Goal: Information Seeking & Learning: Learn about a topic

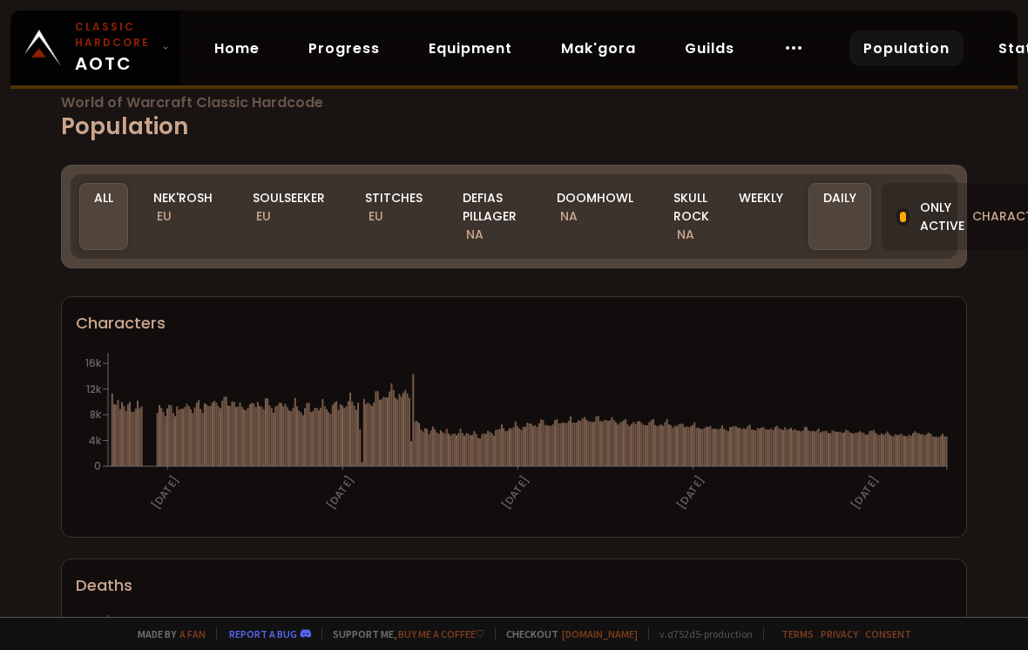
click at [281, 217] on div "Soulseeker EU" at bounding box center [289, 216] width 102 height 67
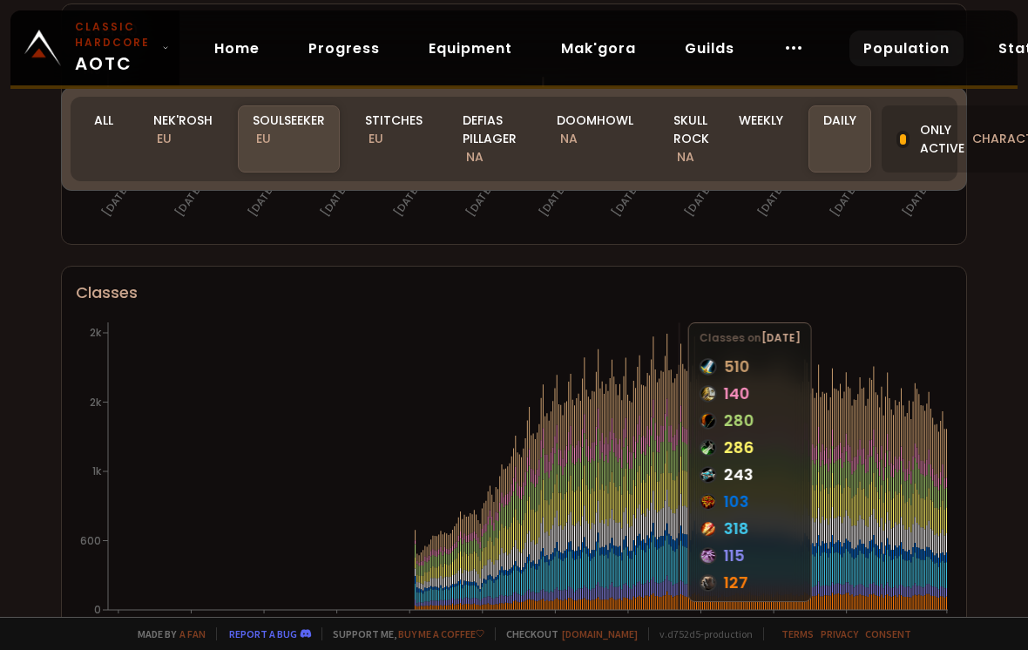
scroll to position [778, 0]
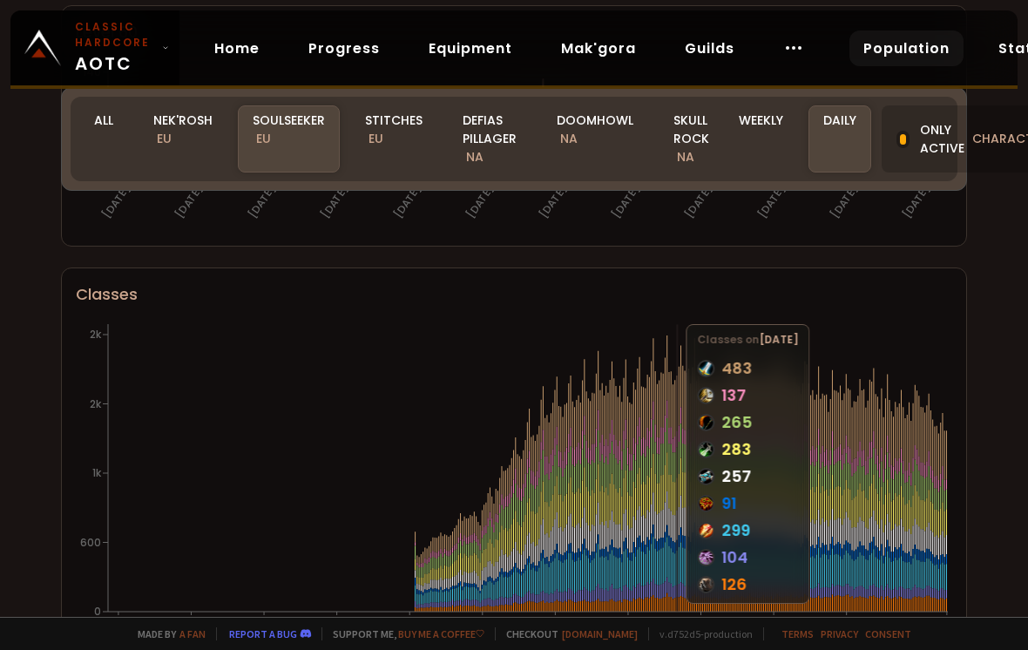
click at [881, 511] on icon "[DATE] [DATE] [DATE] [DATE] [DATE] [DATE] [DATE] [DATE] [DATE] [DATE] [DATE] [D…" at bounding box center [514, 494] width 877 height 349
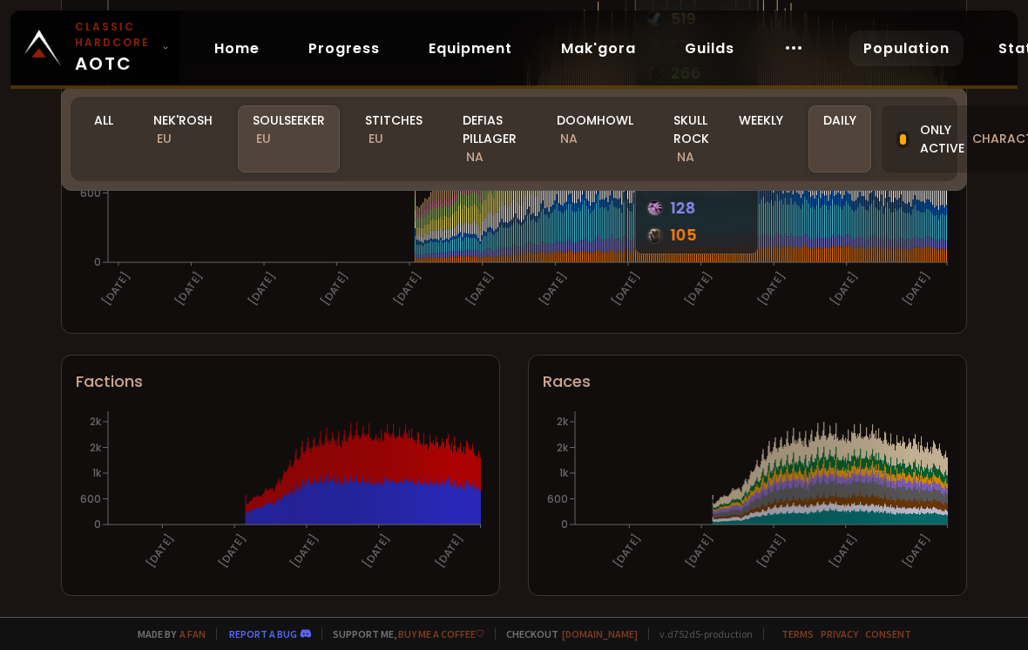
scroll to position [1134, 0]
click at [428, 504] on icon at bounding box center [427, 504] width 1 height 42
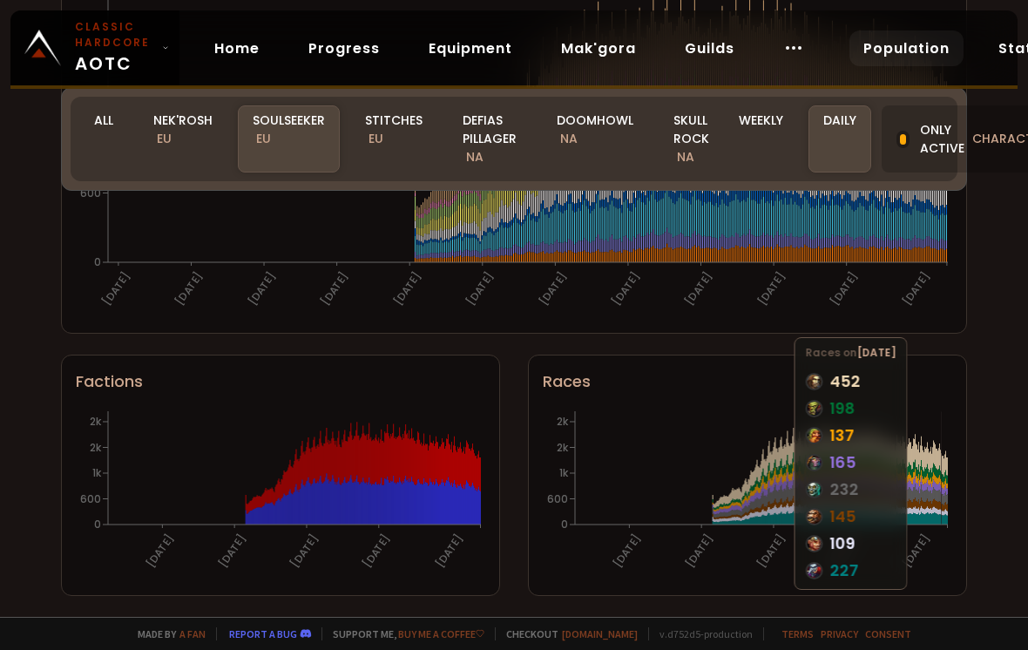
click at [992, 366] on div "World of Warcraft Classic Hardcode Population Realm Soulseeker All Nek'Rosh EU …" at bounding box center [514, 308] width 1028 height 617
click at [1006, 328] on div "World of Warcraft Classic Hardcode Population Realm Soulseeker All Nek'Rosh EU …" at bounding box center [514, 308] width 1028 height 617
click at [995, 358] on div "World of Warcraft Classic Hardcode Population Realm Soulseeker All Nek'Rosh EU …" at bounding box center [514, 308] width 1028 height 617
click at [110, 308] on text "[DATE]" at bounding box center [116, 288] width 34 height 39
click at [946, 430] on icon "[DATE] [DATE] [DATE] [DATE] [DATE] 0 600 1k 2k 2k" at bounding box center [748, 494] width 410 height 174
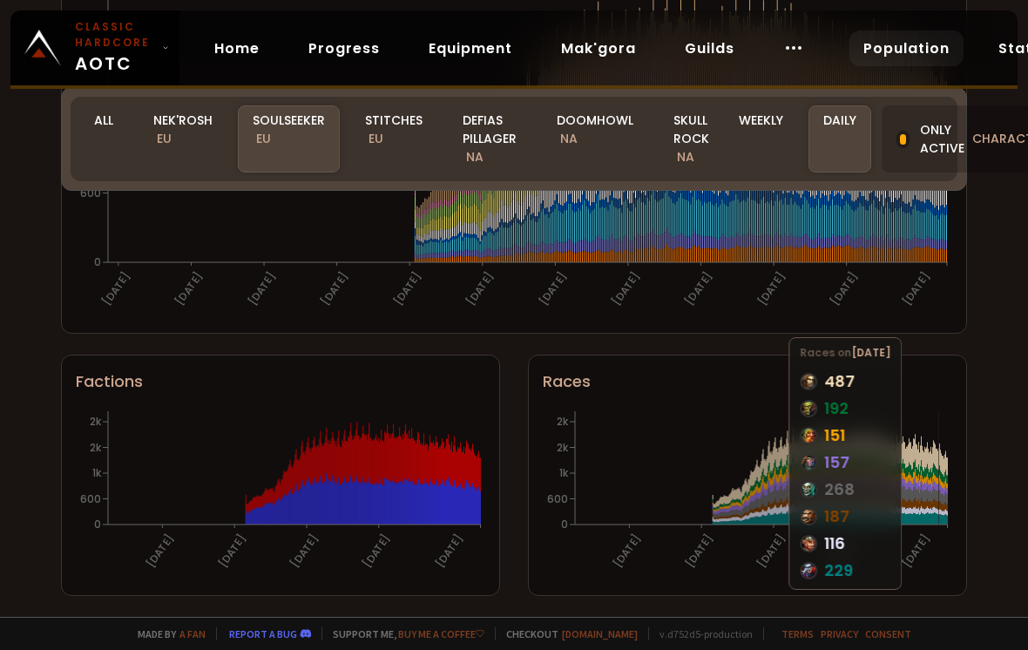
click at [939, 424] on icon "[DATE] [DATE] [DATE] [DATE] [DATE] 0 600 1k 2k 2k" at bounding box center [748, 494] width 410 height 174
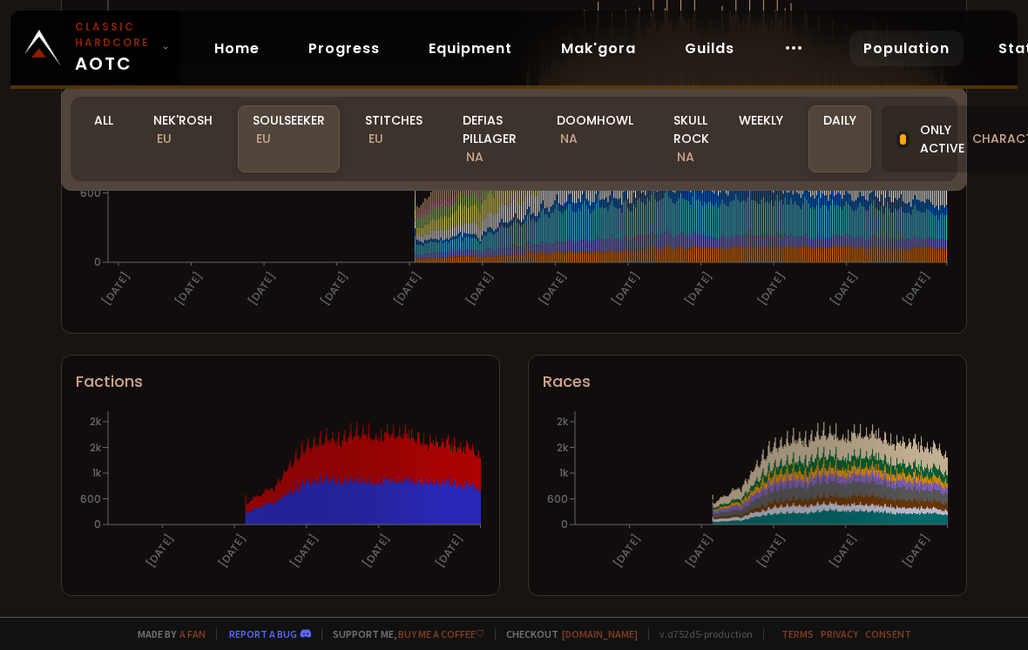
click at [982, 382] on div "World of Warcraft Classic Hardcode Population Realm Soulseeker All Nek'Rosh EU …" at bounding box center [514, 308] width 1028 height 617
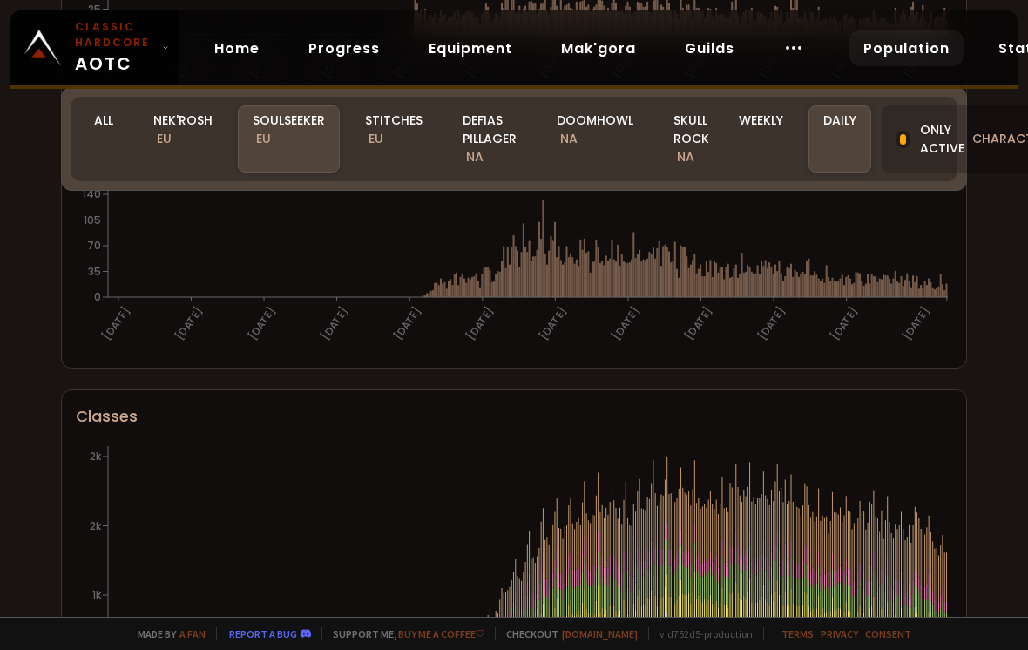
scroll to position [647, 0]
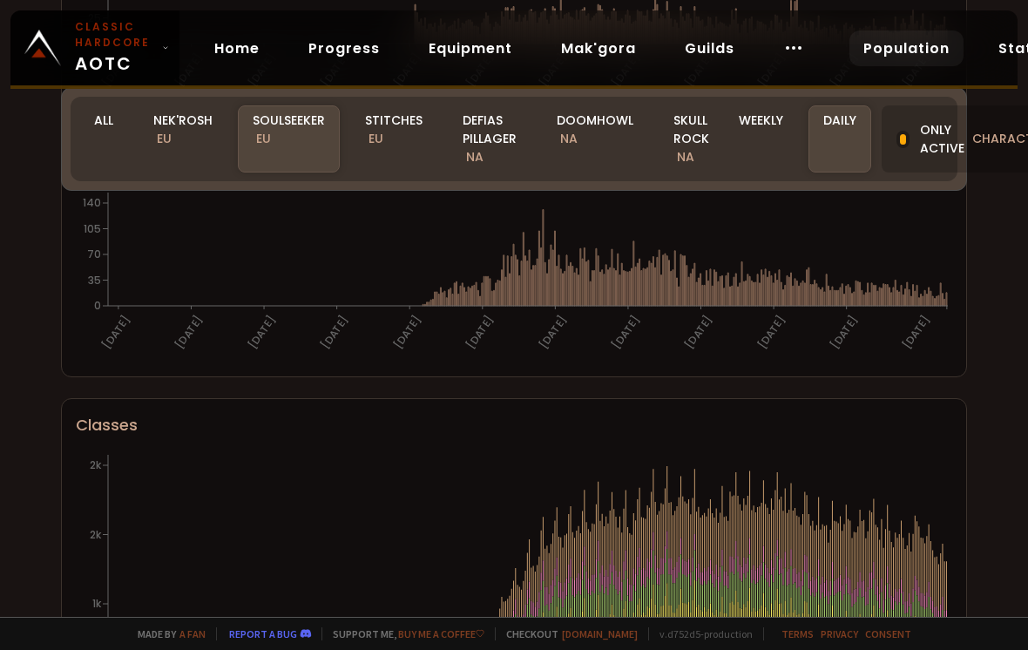
click at [943, 159] on div "Only active characters" at bounding box center [975, 138] width 187 height 67
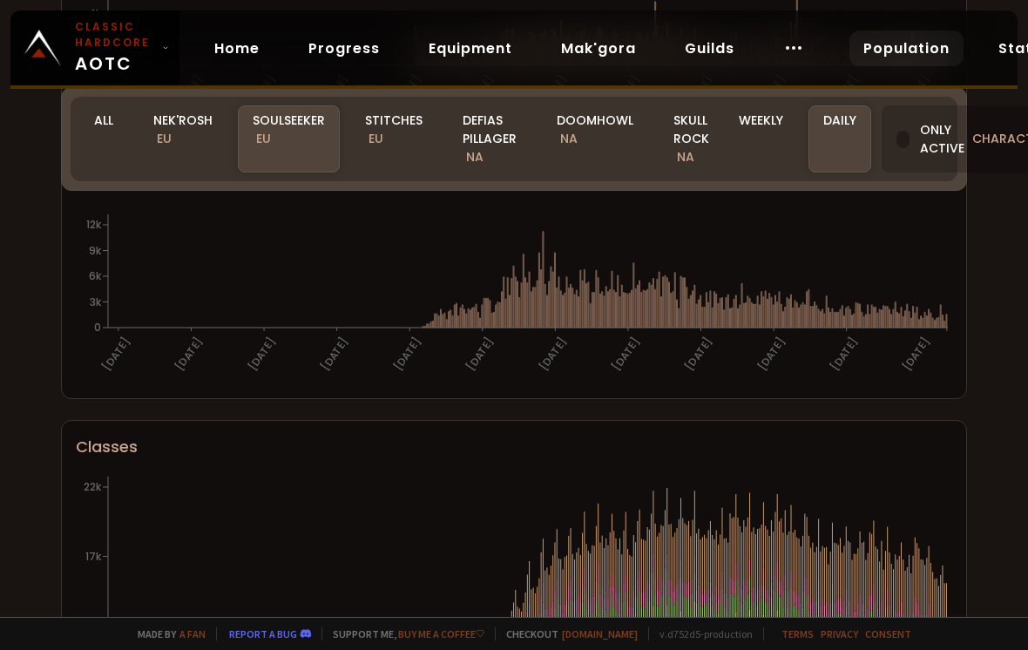
click at [946, 148] on div "Only active characters" at bounding box center [975, 138] width 187 height 67
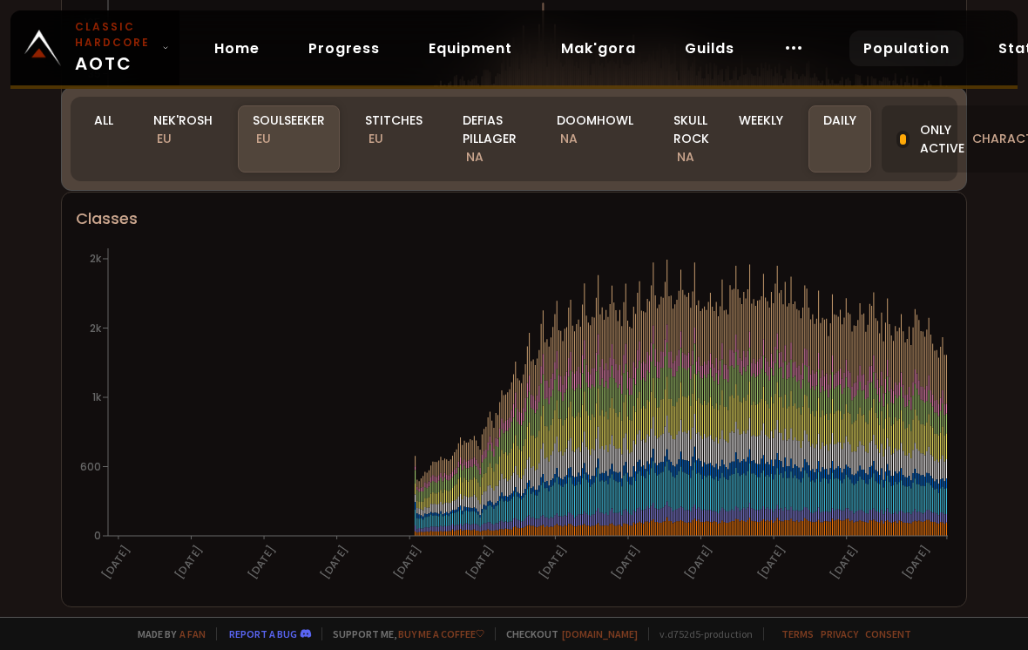
click at [935, 383] on icon at bounding box center [934, 376] width 1 height 51
click at [928, 142] on div "Only active characters" at bounding box center [975, 138] width 187 height 67
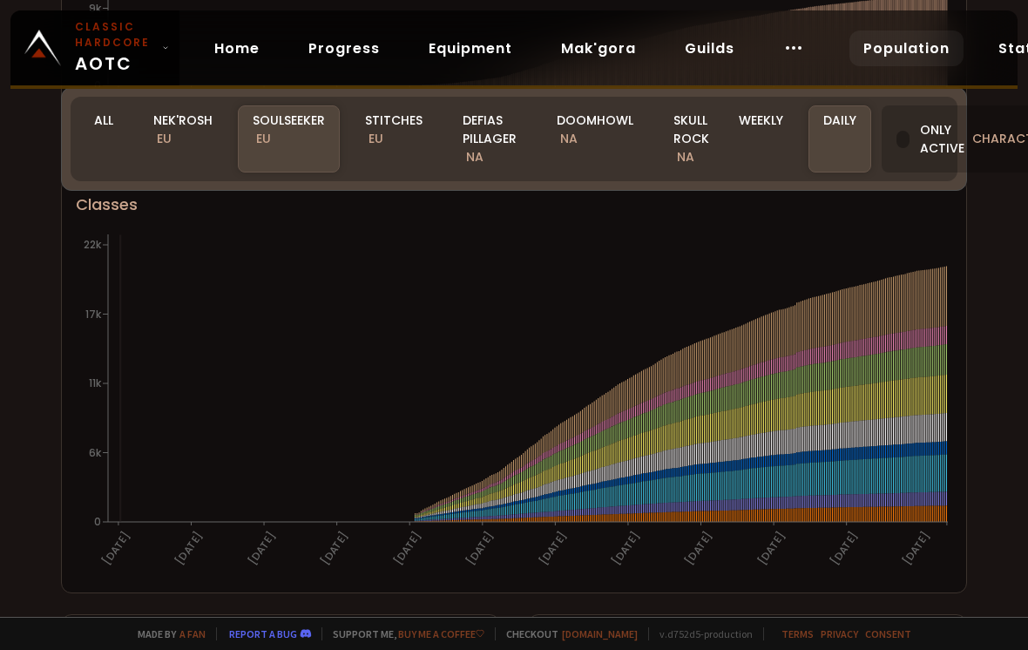
scroll to position [878, 0]
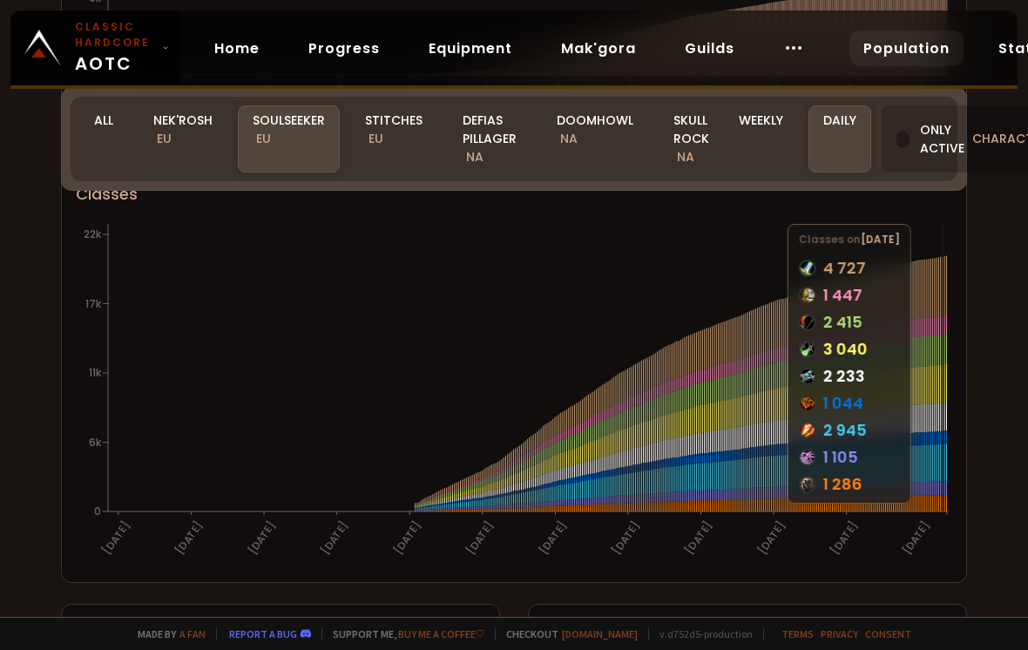
click at [943, 335] on icon at bounding box center [942, 325] width 1 height 18
click at [1001, 328] on div "World of Warcraft Classic Hardcode Population Realm Soulseeker All Nek'Rosh EU …" at bounding box center [514, 308] width 1028 height 617
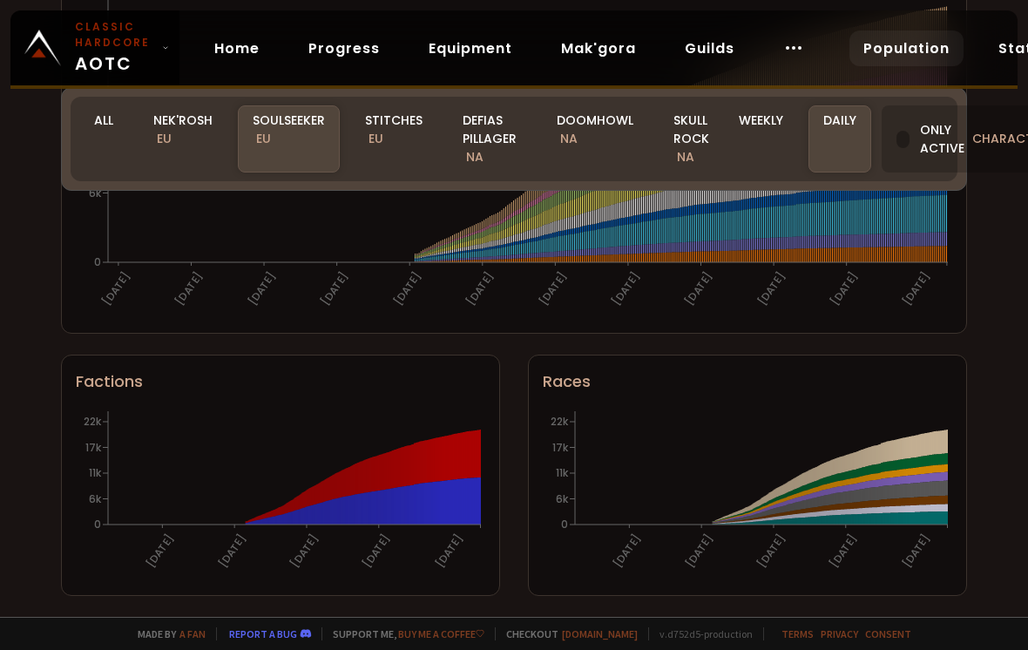
scroll to position [1134, 0]
click at [478, 471] on icon "[DATE] [DATE] [DATE] [DATE] [DATE] 0 6k 11k 17k 22k" at bounding box center [281, 494] width 410 height 174
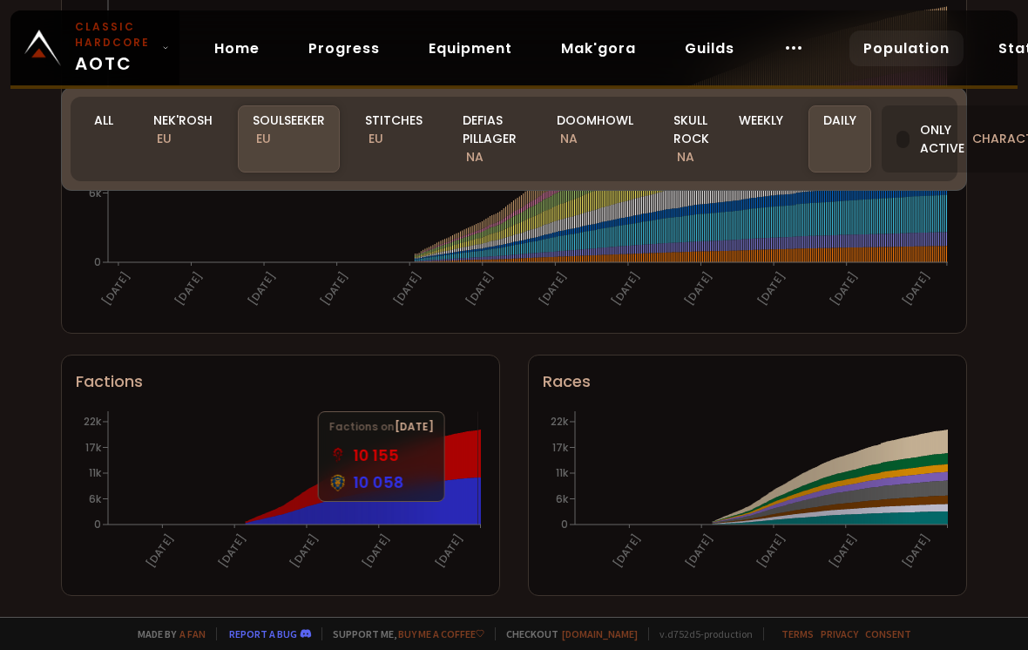
click at [940, 448] on icon "[DATE] [DATE] [DATE] [DATE] [DATE] 0 6k 11k 17k 22k" at bounding box center [748, 494] width 410 height 174
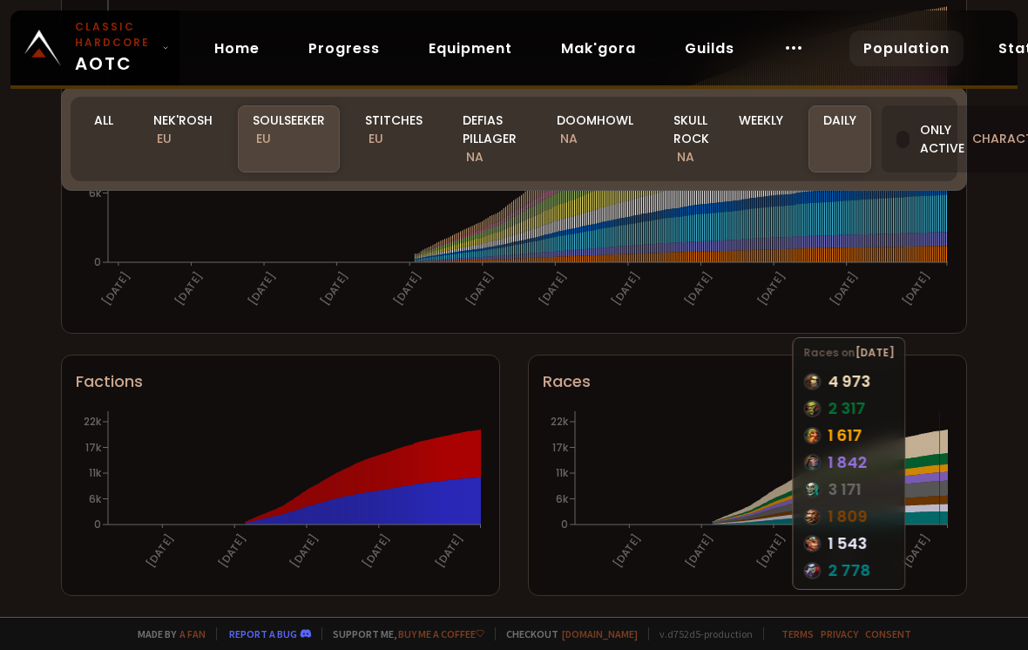
click at [983, 273] on div "World of Warcraft Classic Hardcode Population Realm Soulseeker All Nek'Rosh EU …" at bounding box center [514, 308] width 1028 height 617
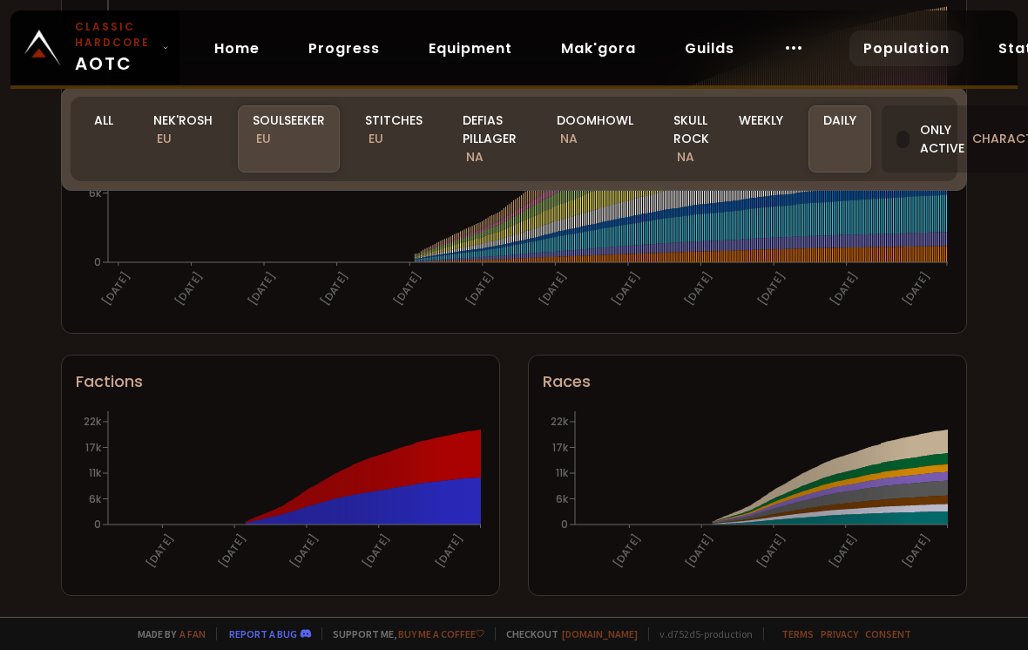
click at [918, 152] on div "Only active characters" at bounding box center [975, 138] width 187 height 67
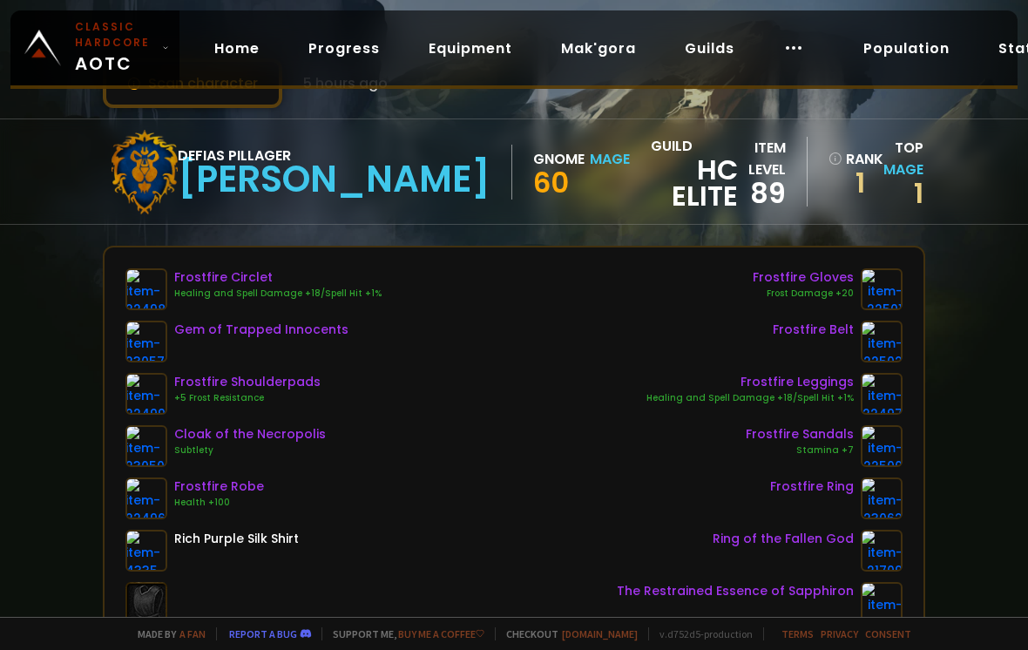
scroll to position [65, 0]
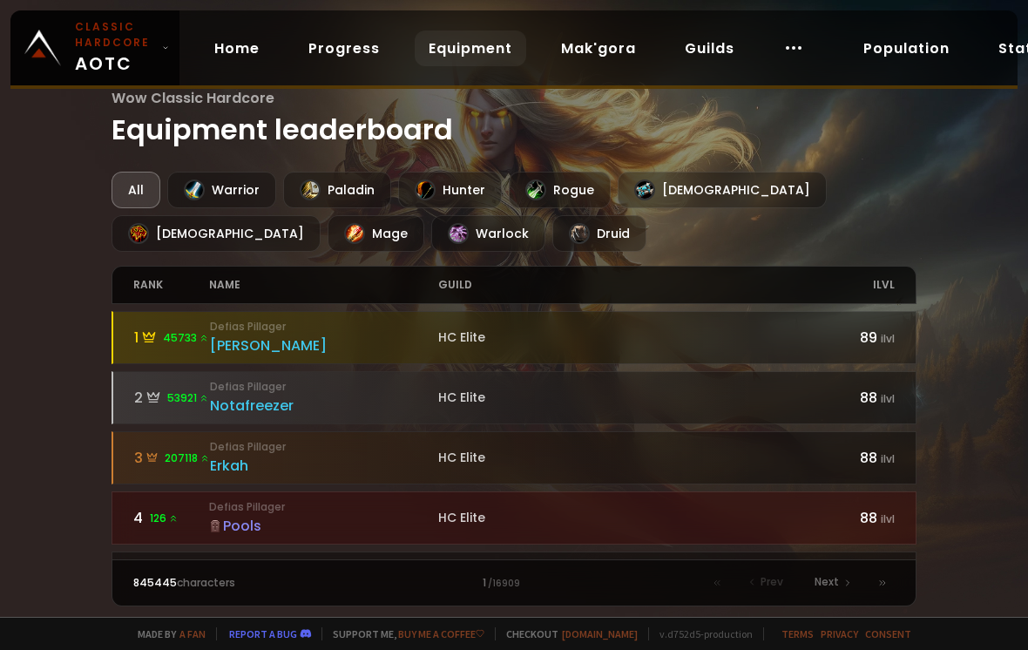
click at [213, 180] on div "Warrior" at bounding box center [221, 190] width 109 height 37
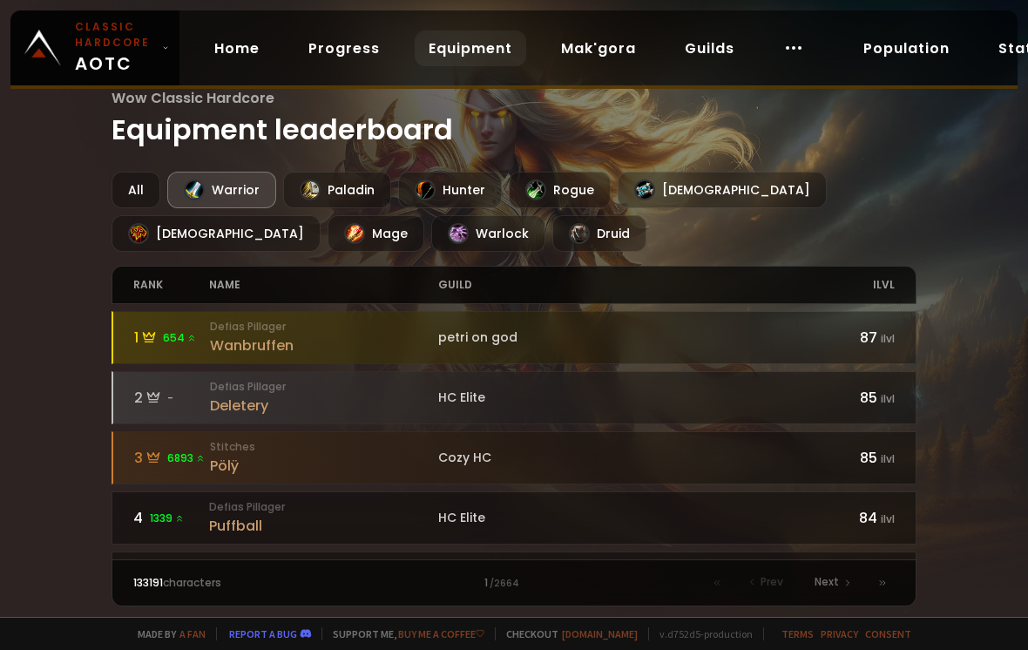
click at [153, 344] on icon at bounding box center [149, 337] width 14 height 14
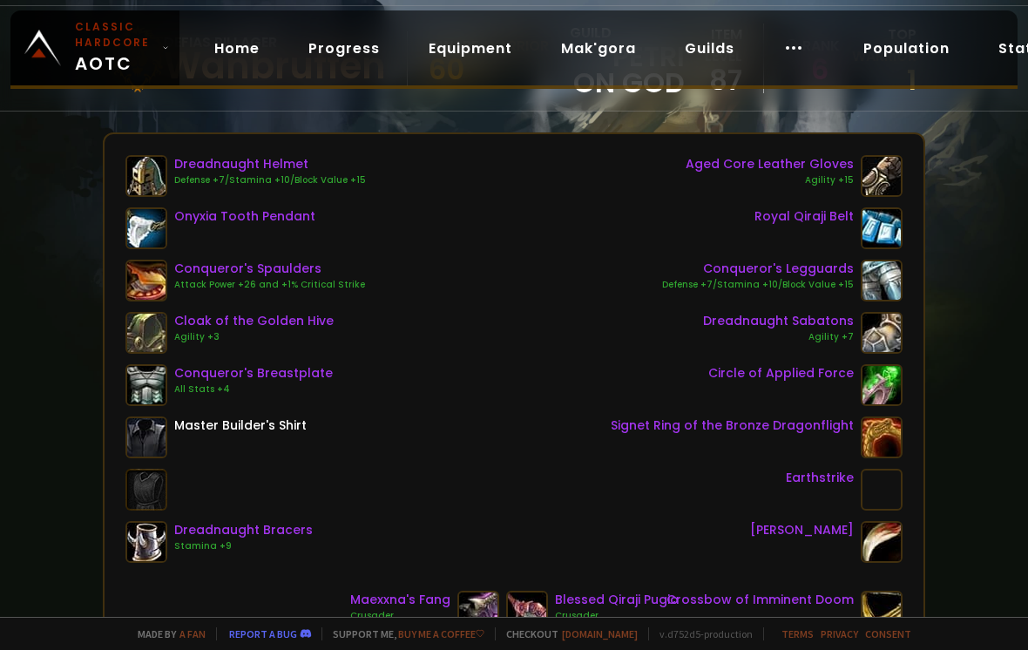
scroll to position [178, 0]
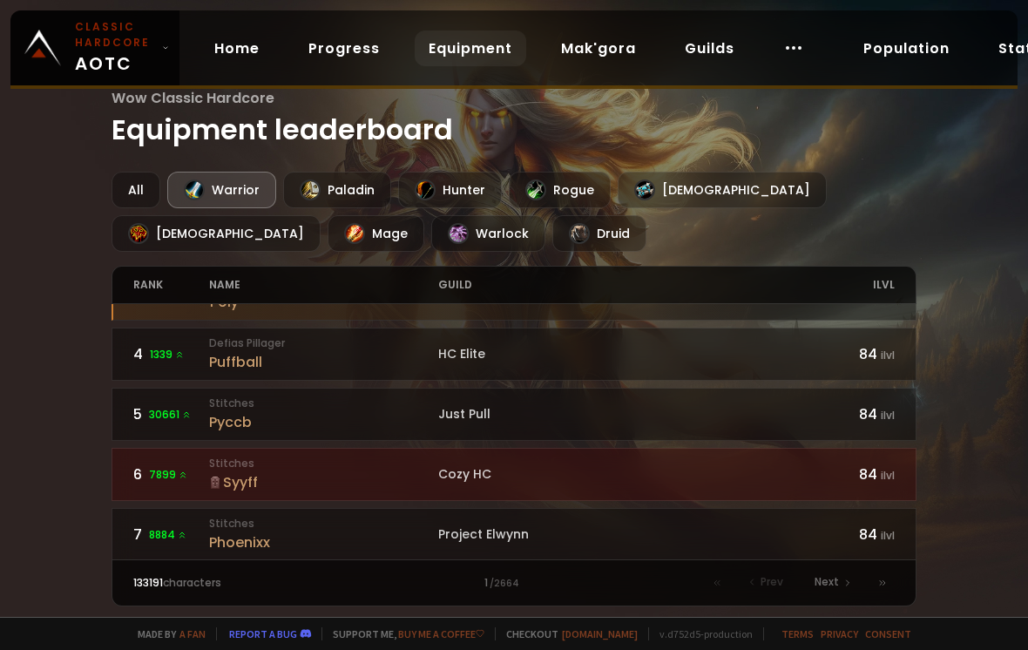
scroll to position [166, 0]
click at [151, 421] on span "30661" at bounding box center [170, 413] width 43 height 16
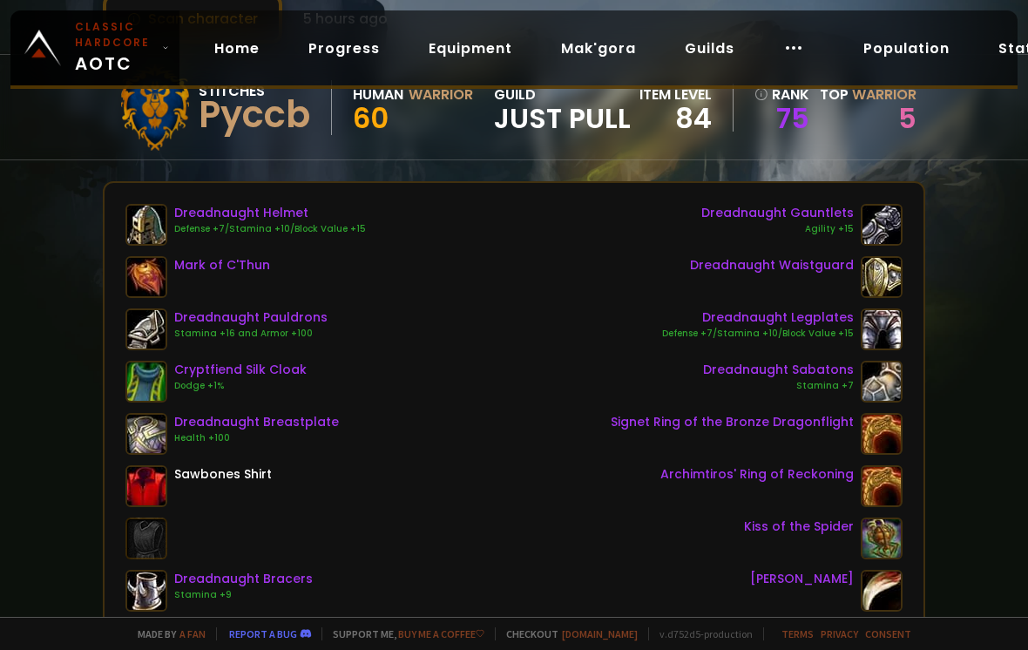
scroll to position [130, 0]
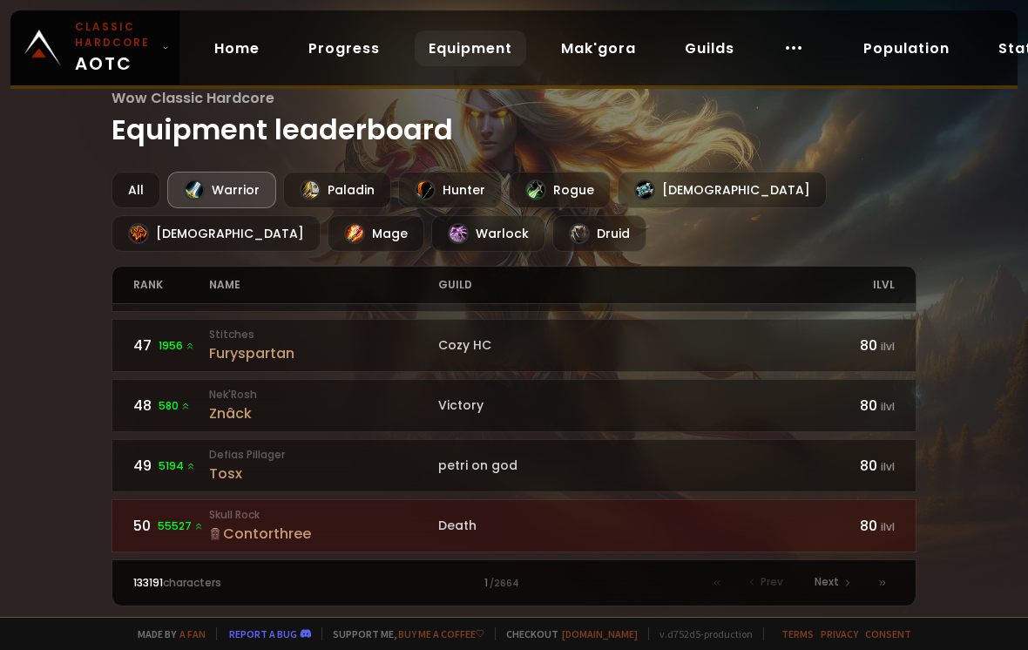
scroll to position [2850, 0]
click at [838, 576] on span "Next" at bounding box center [827, 582] width 24 height 16
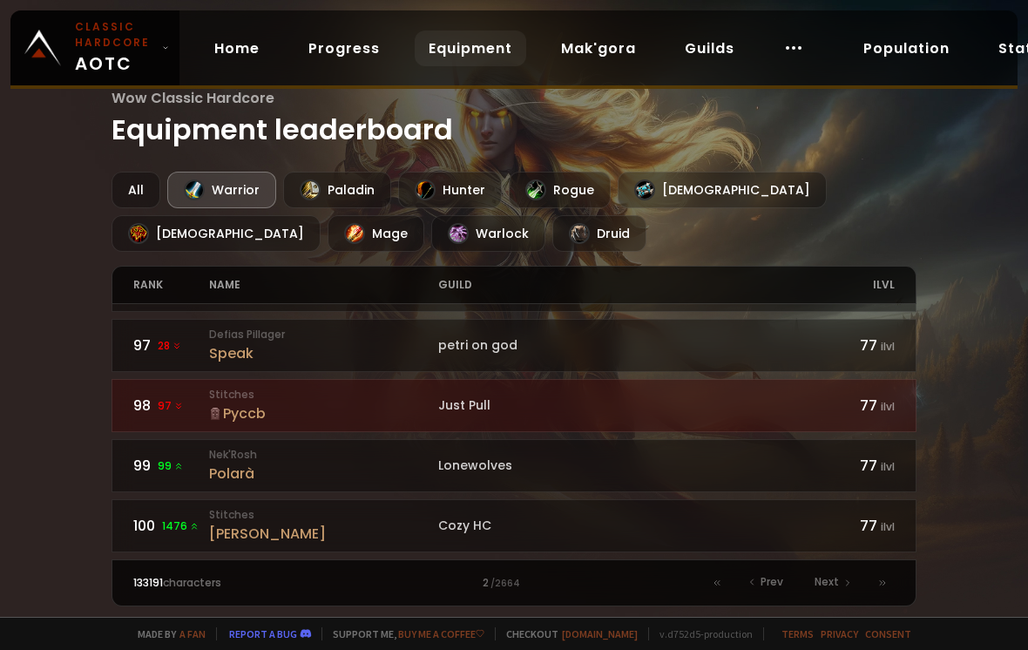
click at [130, 177] on div "All" at bounding box center [136, 190] width 49 height 37
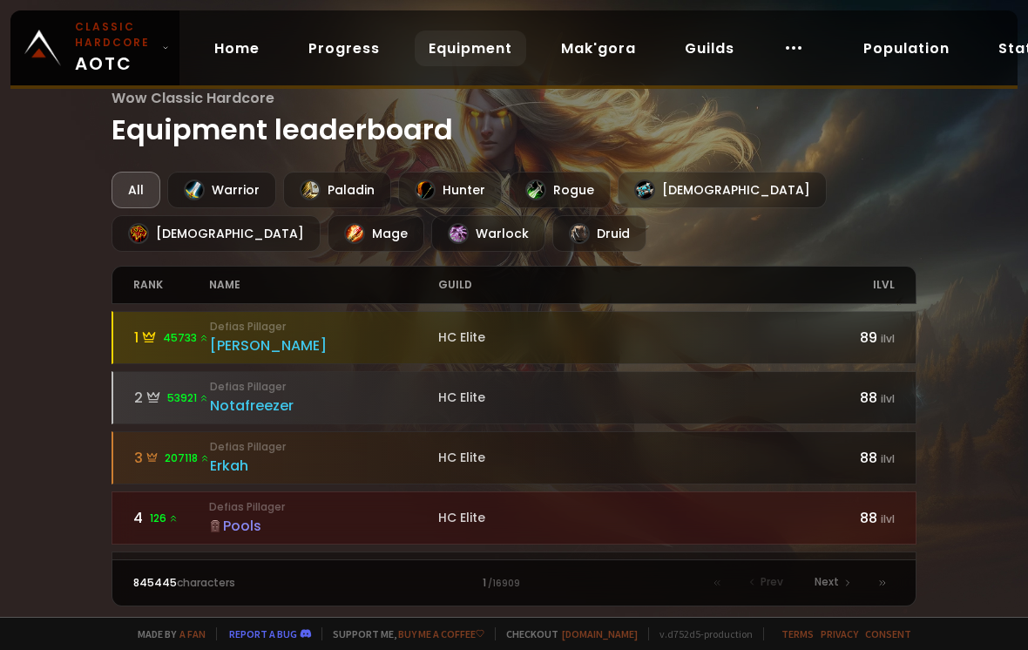
click at [321, 215] on div "Shaman" at bounding box center [216, 233] width 209 height 37
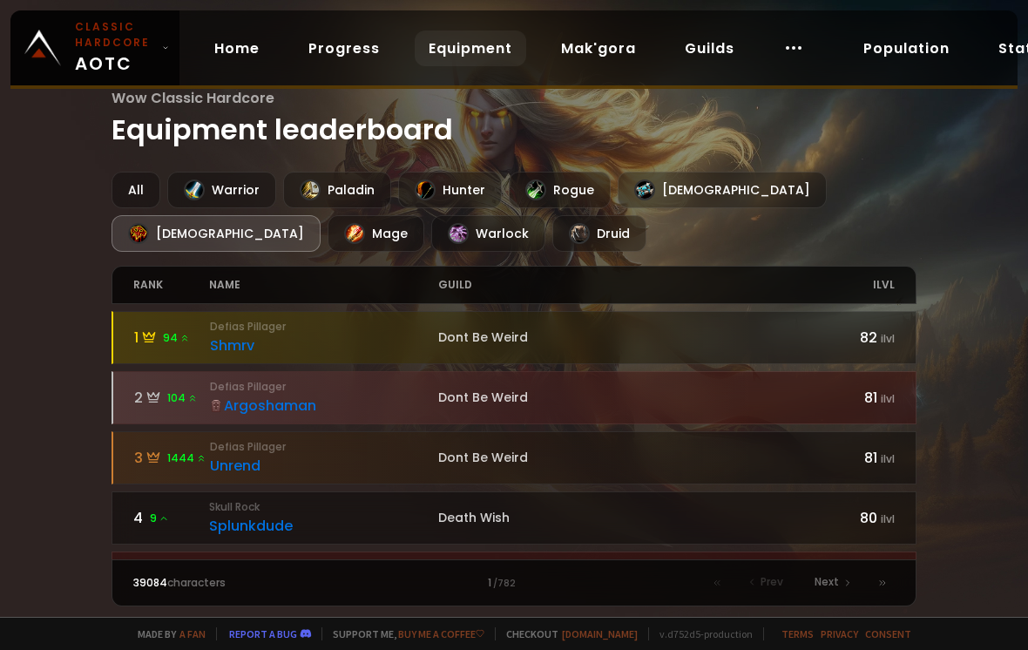
click at [744, 347] on div "Dont Be Weird" at bounding box center [628, 337] width 381 height 18
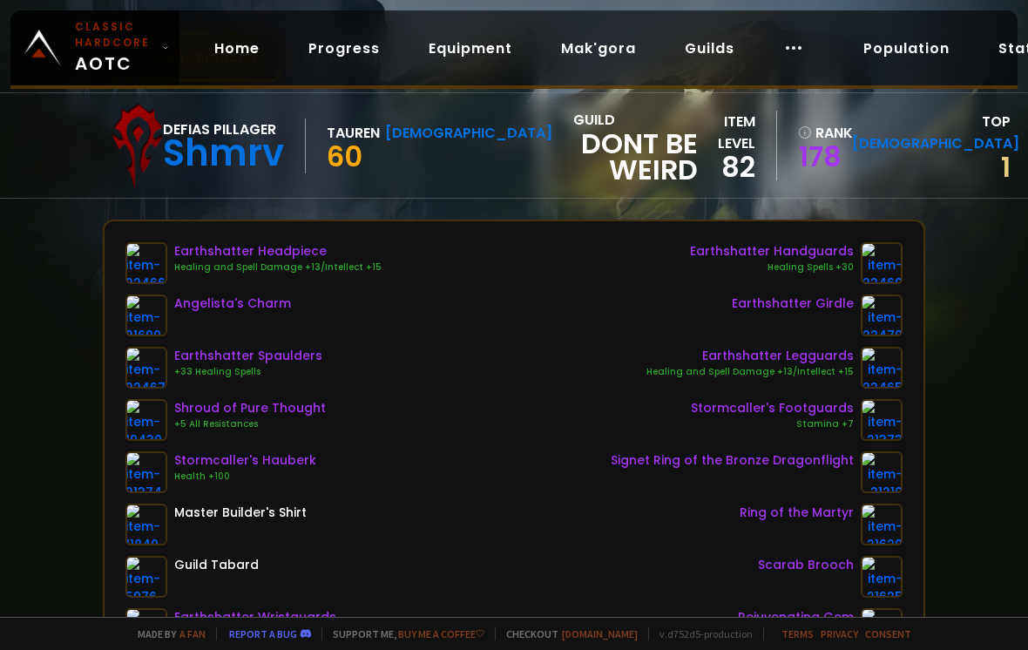
scroll to position [84, 0]
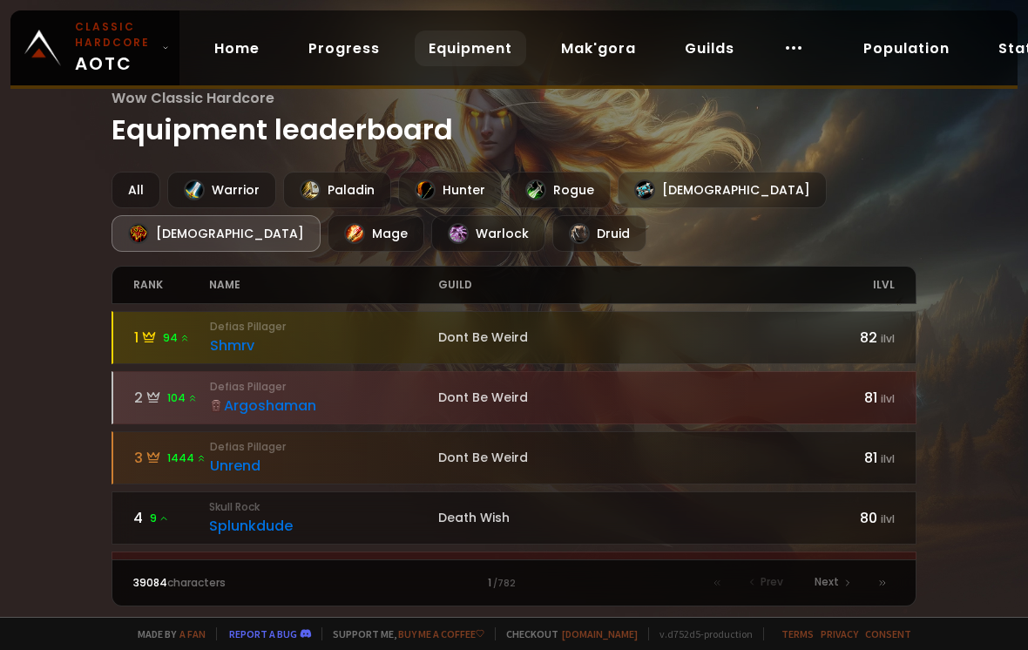
click at [134, 181] on div "All" at bounding box center [136, 190] width 49 height 37
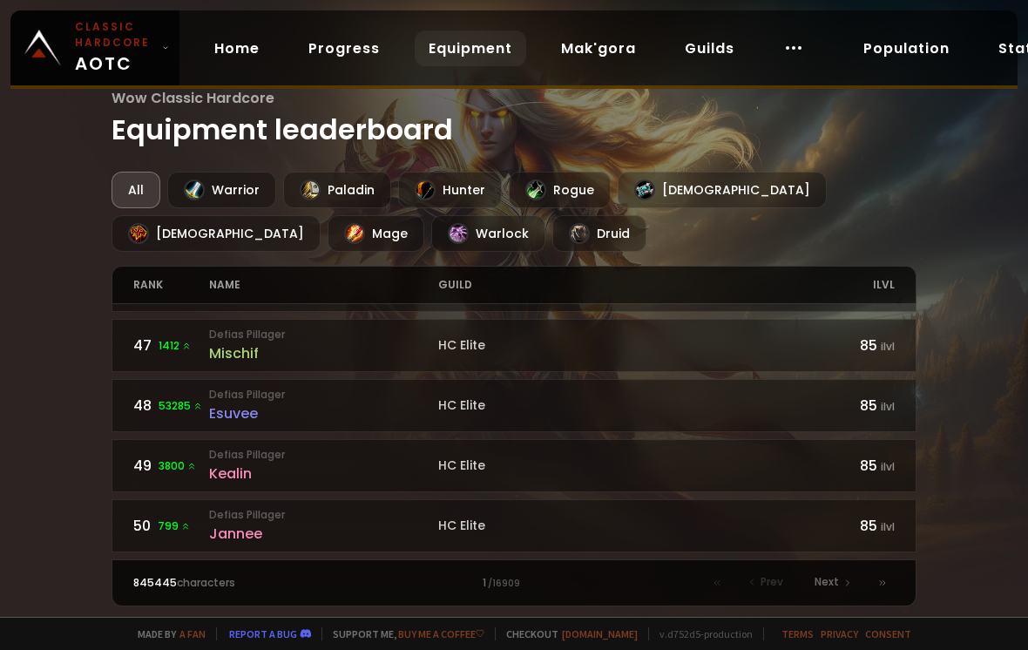
scroll to position [2852, 0]
click at [879, 582] on icon at bounding box center [882, 583] width 10 height 10
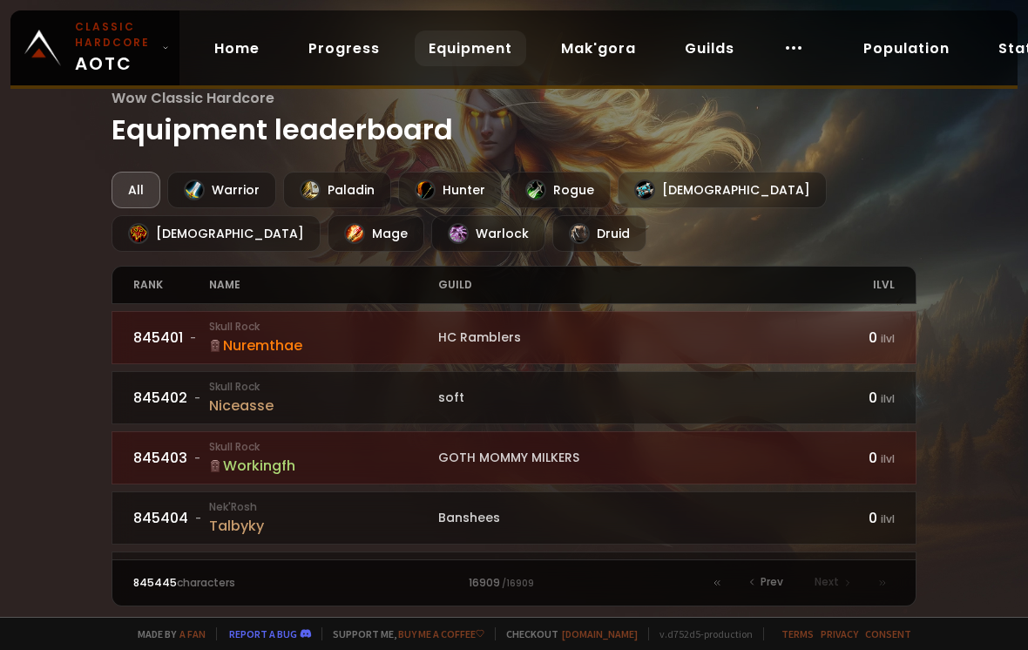
click at [720, 581] on icon at bounding box center [719, 583] width 3 height 4
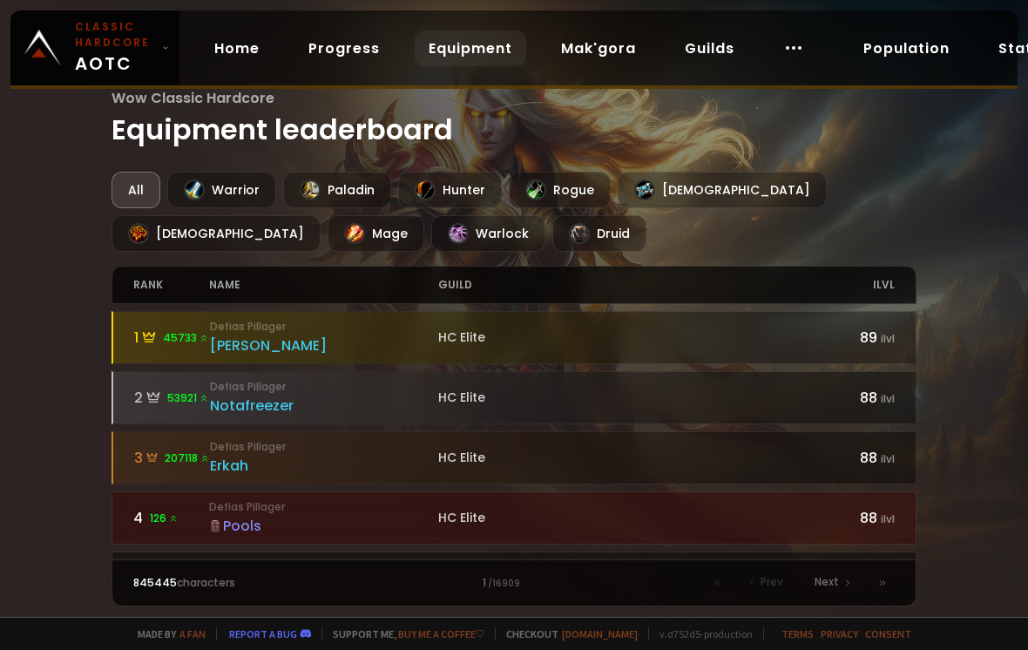
click at [829, 584] on span "Next" at bounding box center [827, 582] width 24 height 16
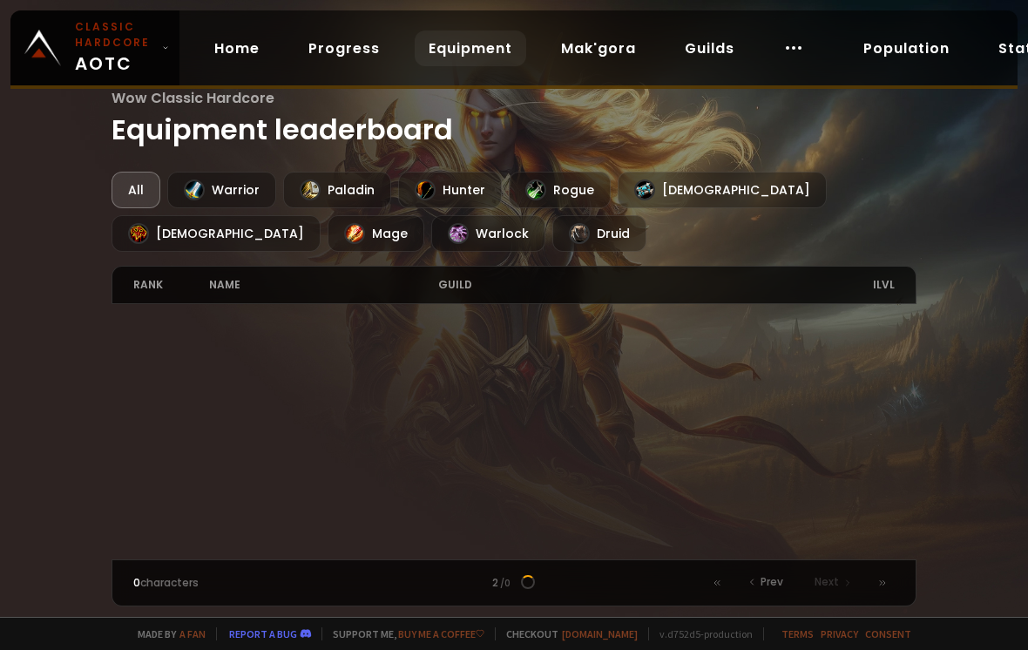
click at [838, 591] on div "Next" at bounding box center [832, 583] width 56 height 24
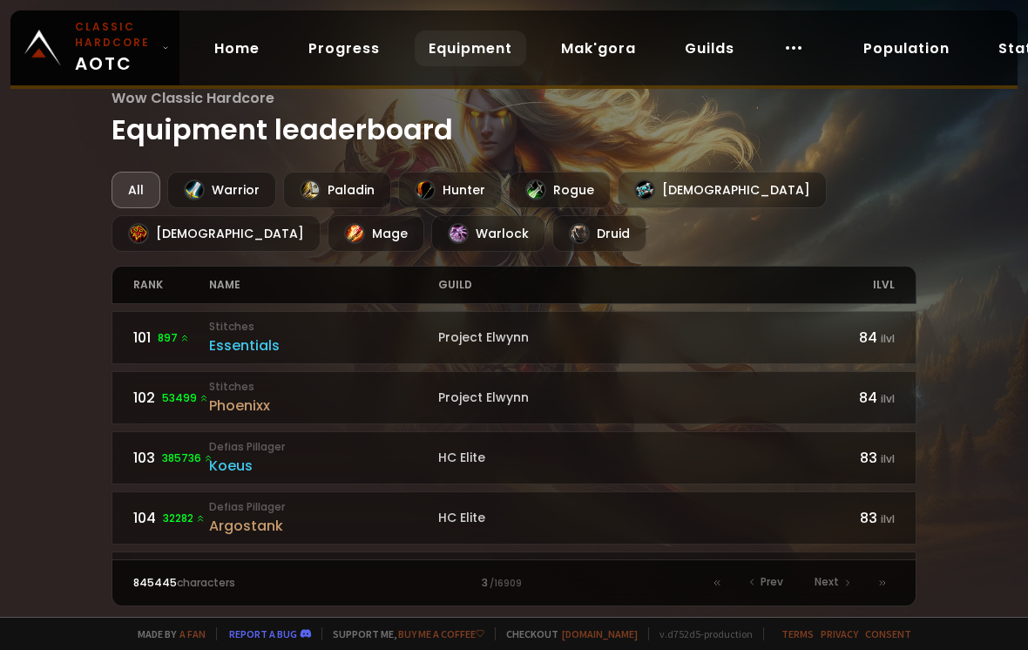
click at [835, 586] on span "Next" at bounding box center [827, 582] width 24 height 16
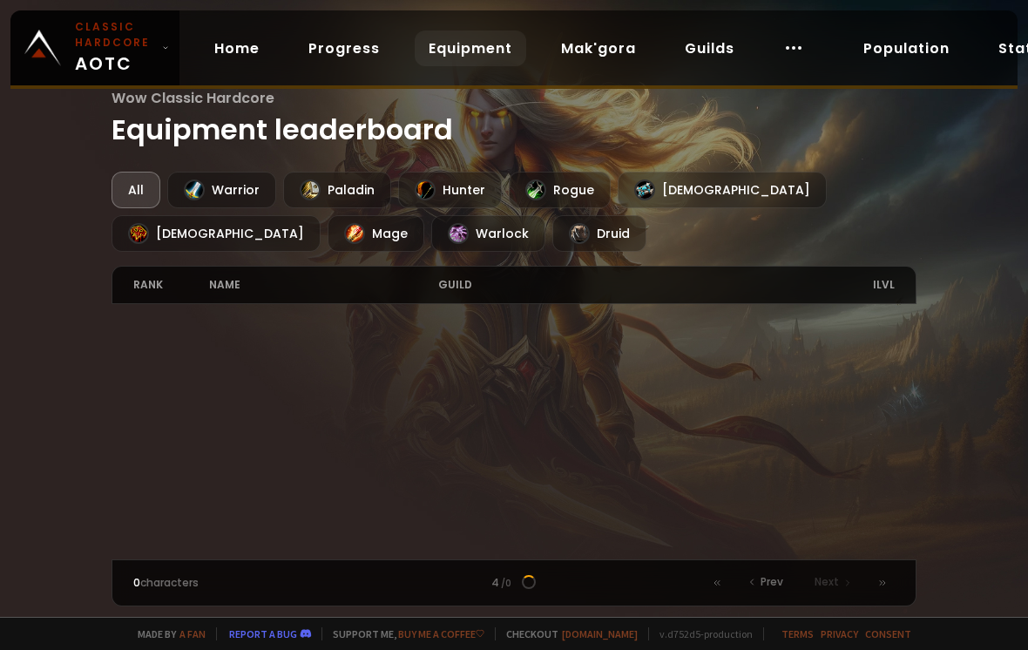
click at [839, 579] on span "Next" at bounding box center [827, 582] width 24 height 16
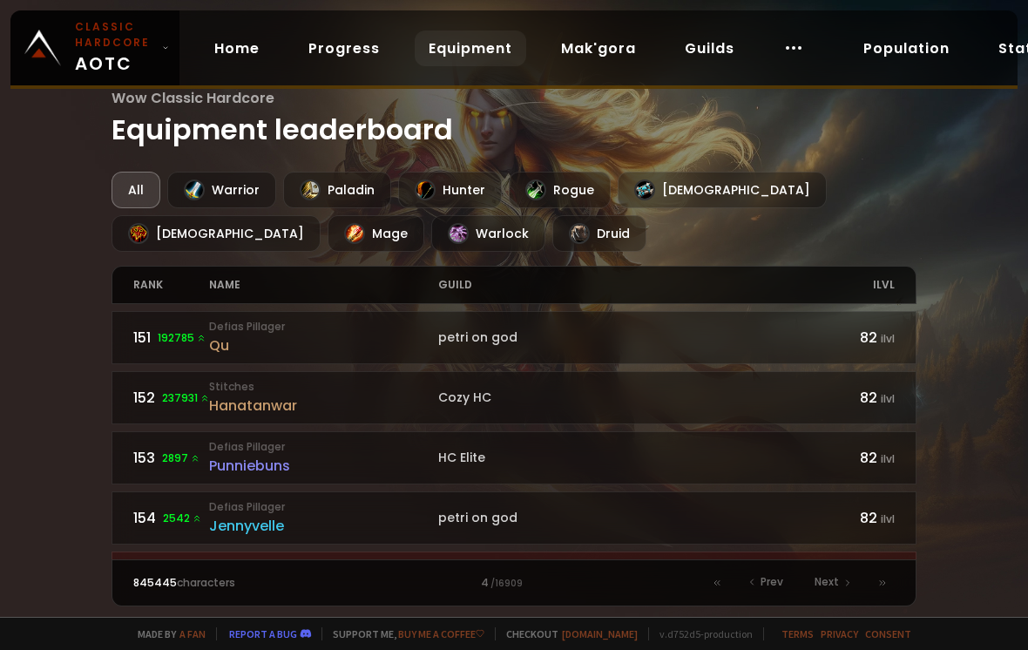
click at [825, 576] on span "Next" at bounding box center [827, 582] width 24 height 16
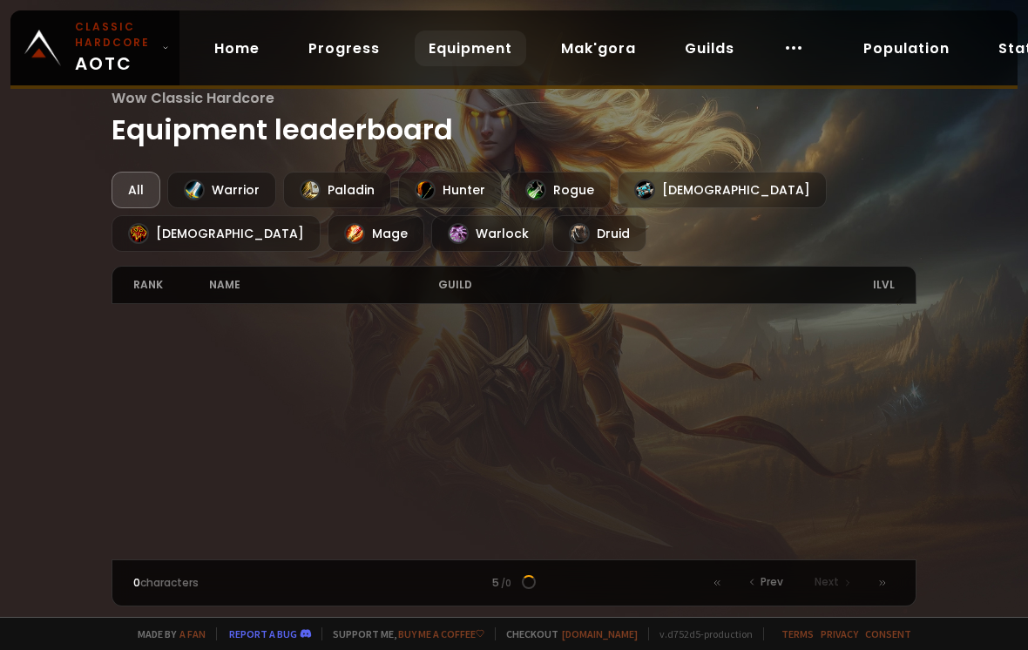
click at [829, 579] on span "Next" at bounding box center [827, 582] width 24 height 16
click at [830, 578] on span "Next" at bounding box center [827, 582] width 24 height 16
click at [833, 580] on span "Next" at bounding box center [827, 582] width 24 height 16
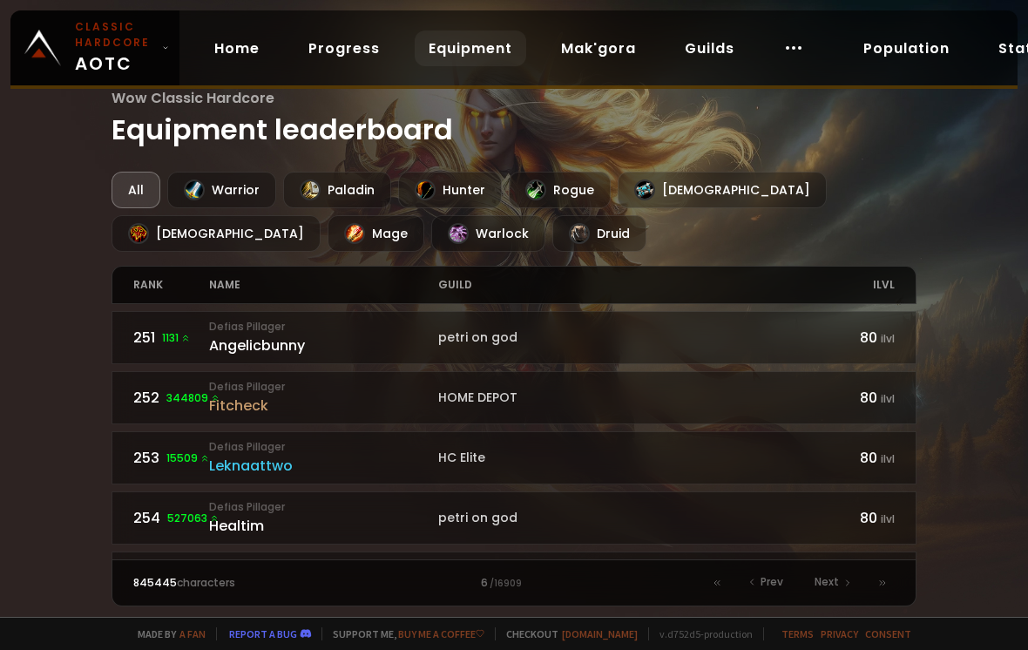
click at [836, 580] on span "Next" at bounding box center [827, 582] width 24 height 16
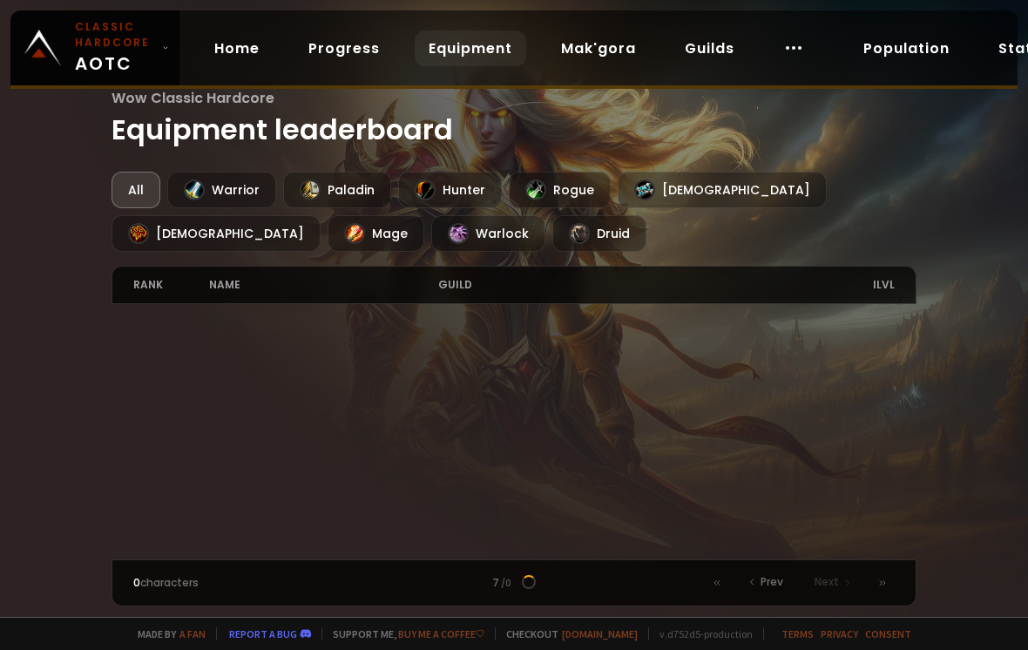
click at [836, 579] on span "Next" at bounding box center [827, 582] width 24 height 16
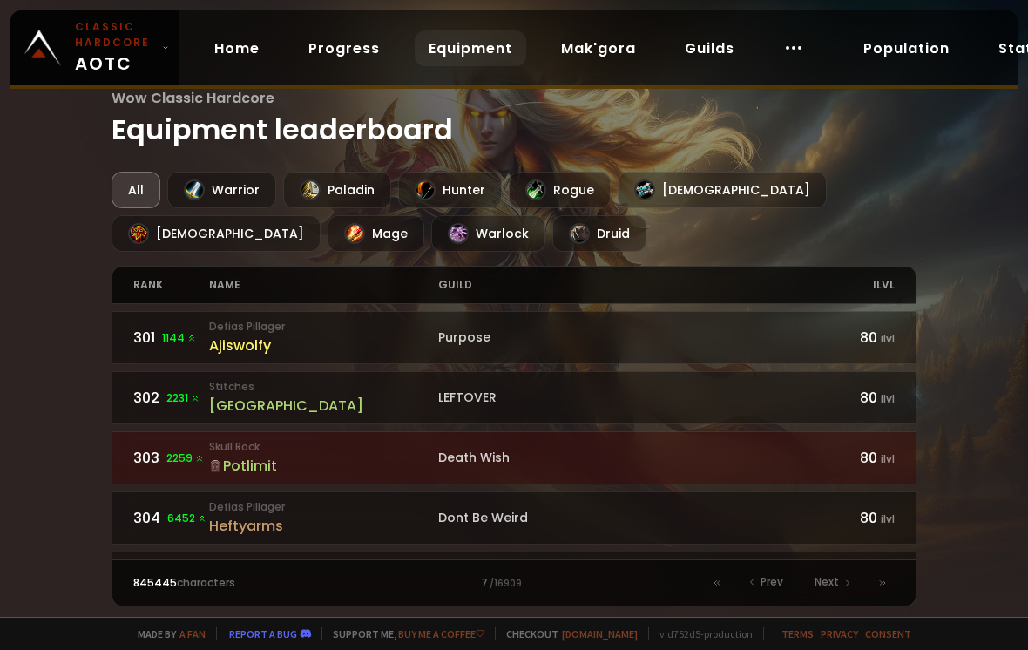
click at [837, 578] on span "Next" at bounding box center [827, 582] width 24 height 16
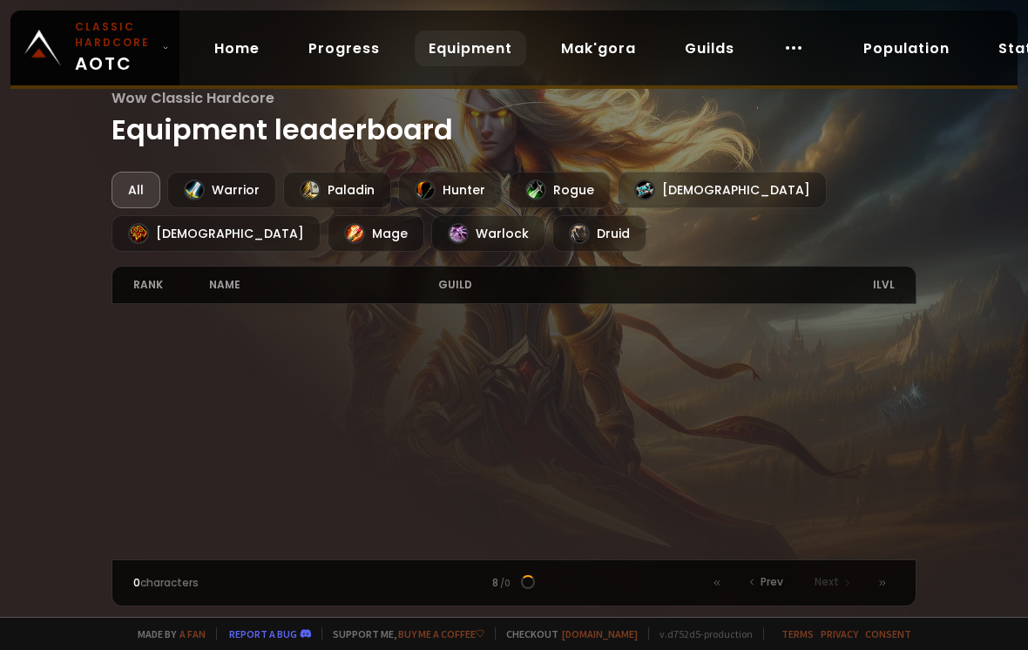
click at [839, 580] on span "Next" at bounding box center [827, 582] width 24 height 16
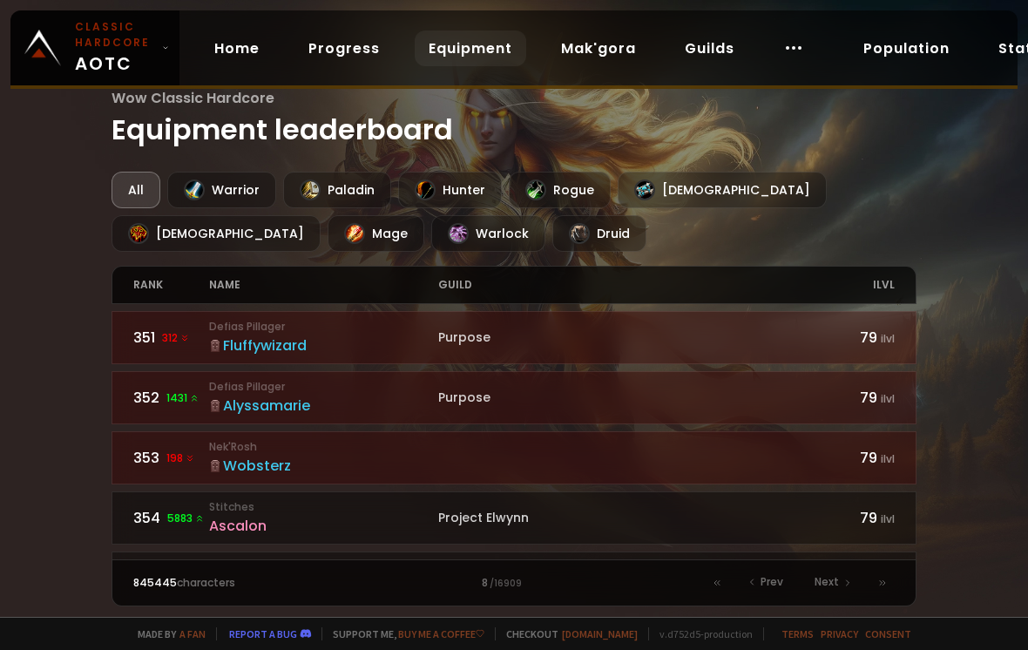
click at [836, 582] on span "Next" at bounding box center [827, 582] width 24 height 16
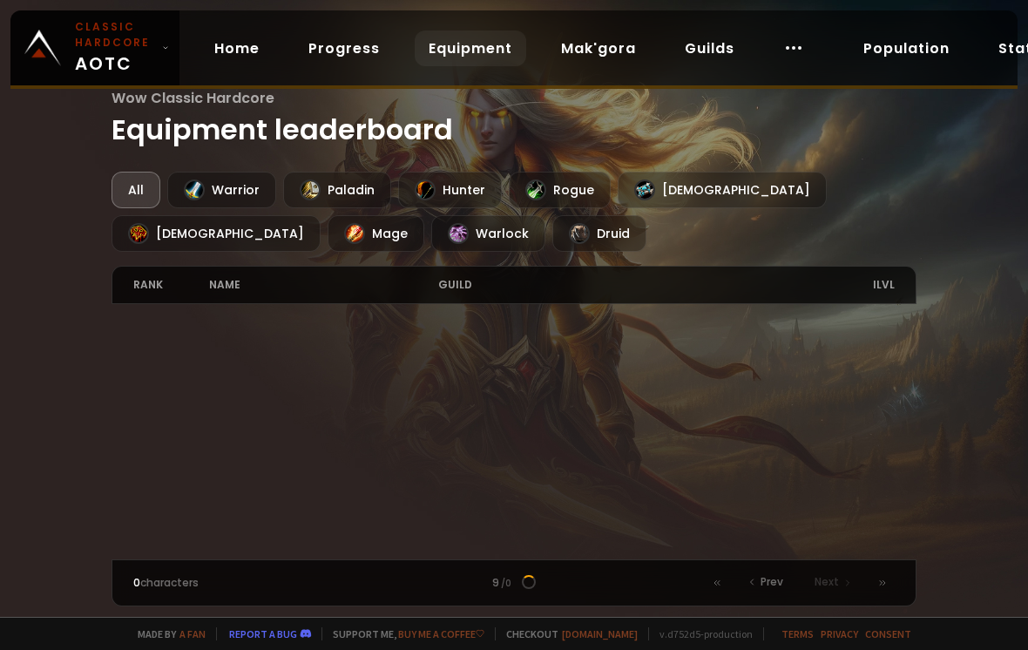
click at [837, 581] on span "Next" at bounding box center [827, 582] width 24 height 16
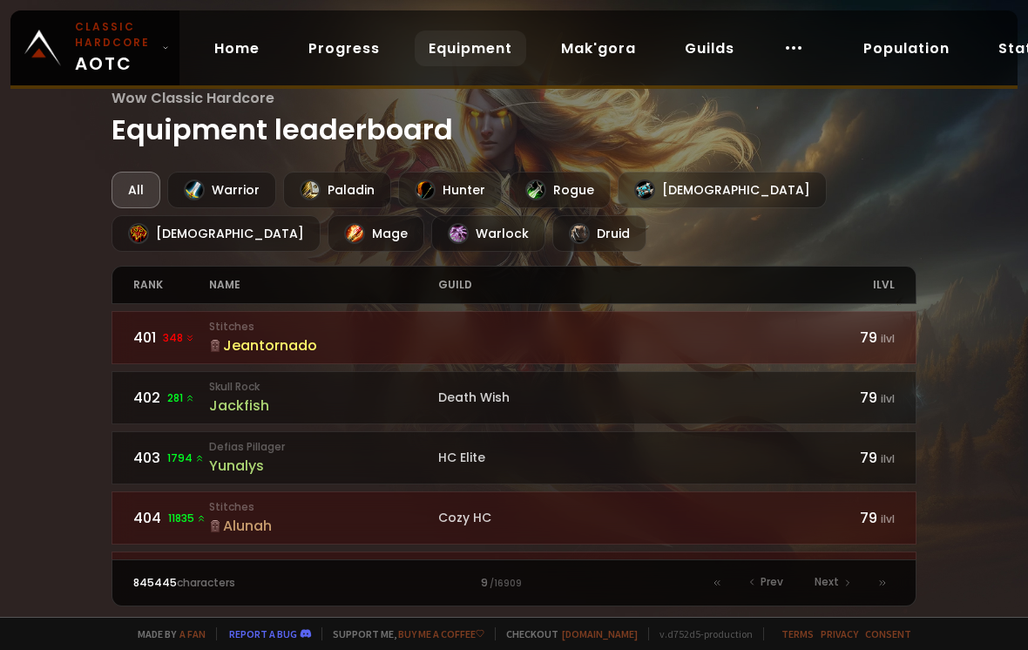
click at [836, 582] on span "Next" at bounding box center [827, 582] width 24 height 16
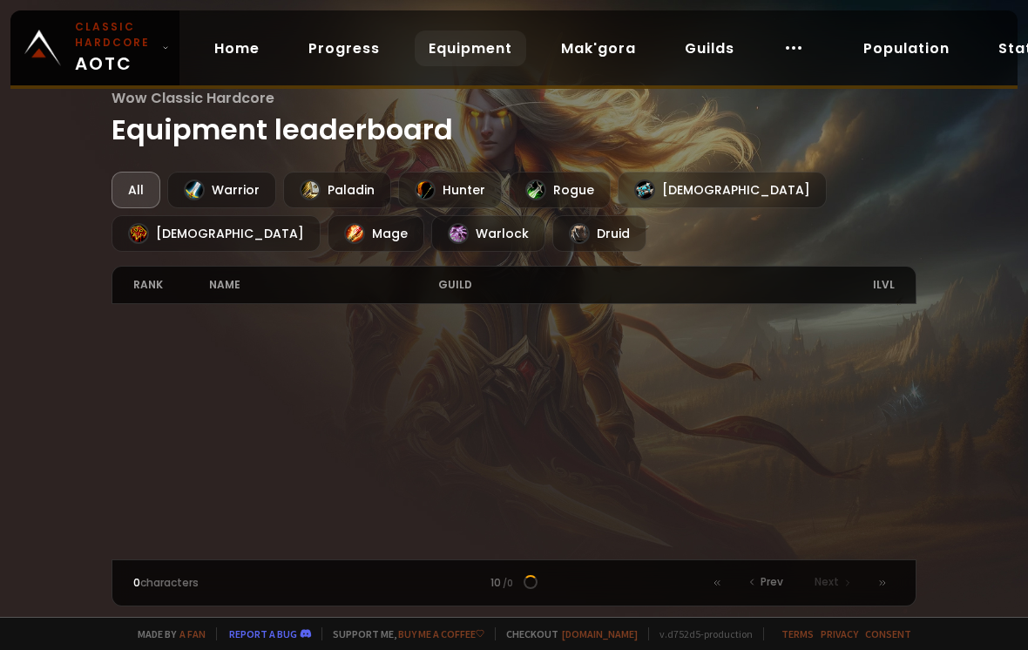
click at [836, 581] on span "Next" at bounding box center [827, 582] width 24 height 16
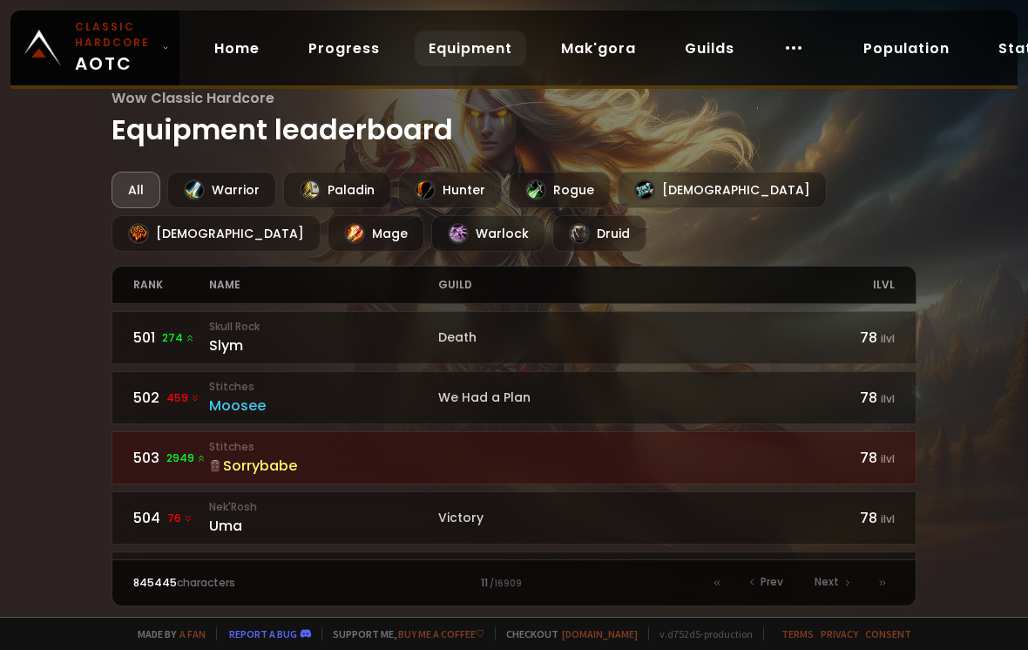
click at [836, 580] on span "Next" at bounding box center [827, 582] width 24 height 16
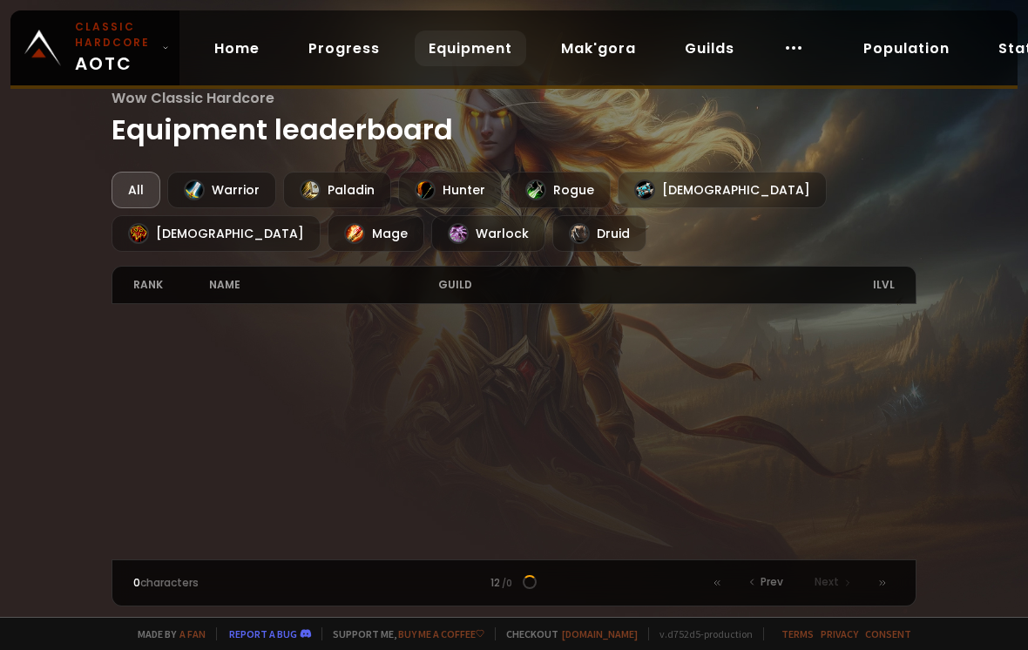
click at [835, 578] on span "Next" at bounding box center [827, 582] width 24 height 16
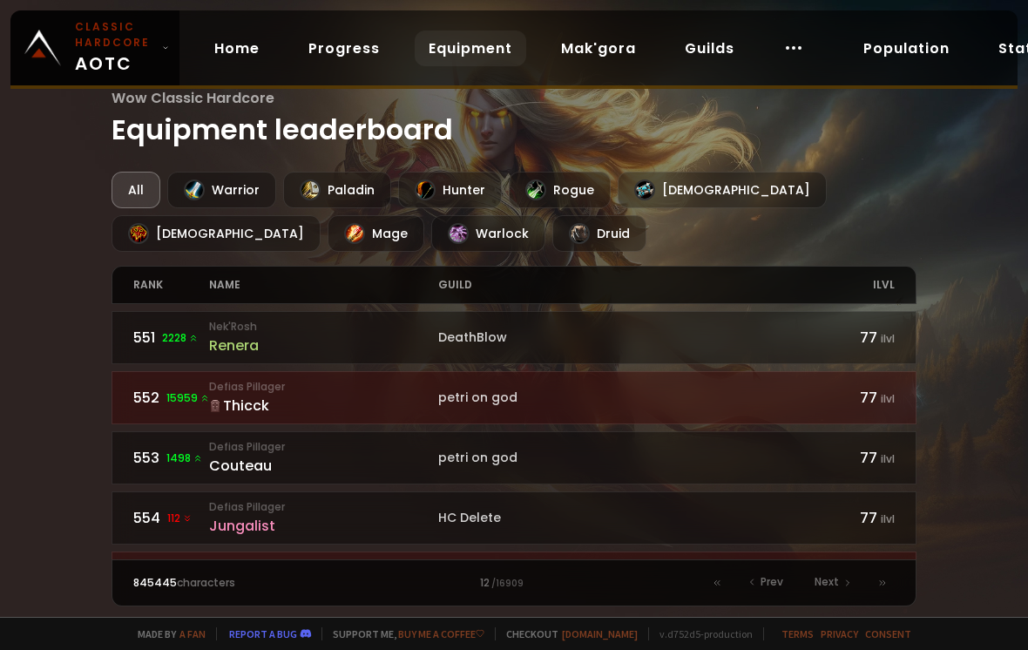
click at [839, 579] on span "Next" at bounding box center [827, 582] width 24 height 16
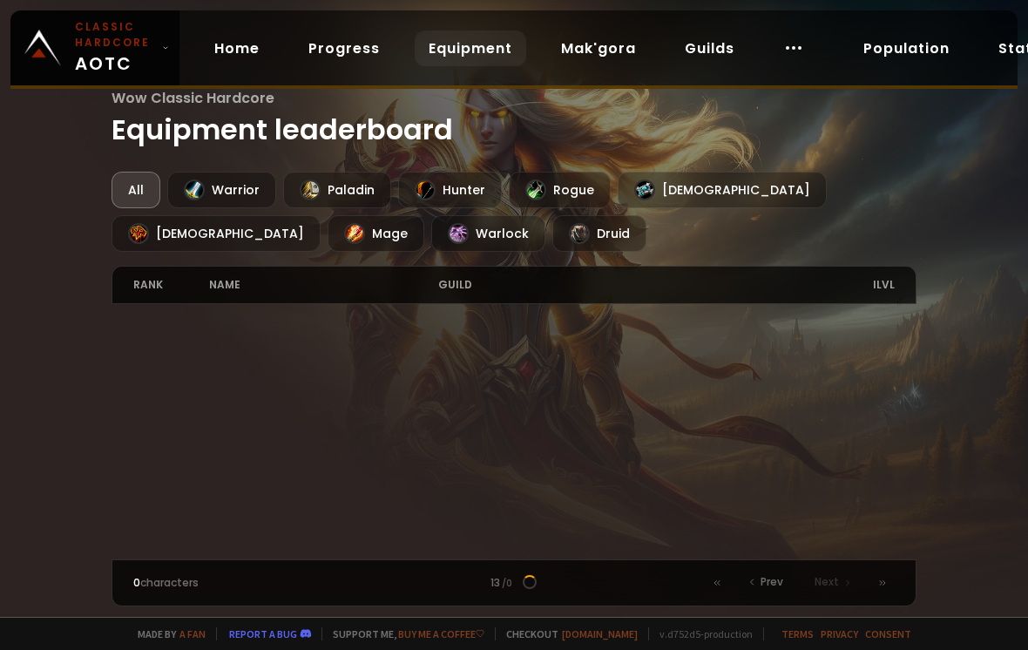
click at [836, 578] on span "Next" at bounding box center [827, 582] width 24 height 16
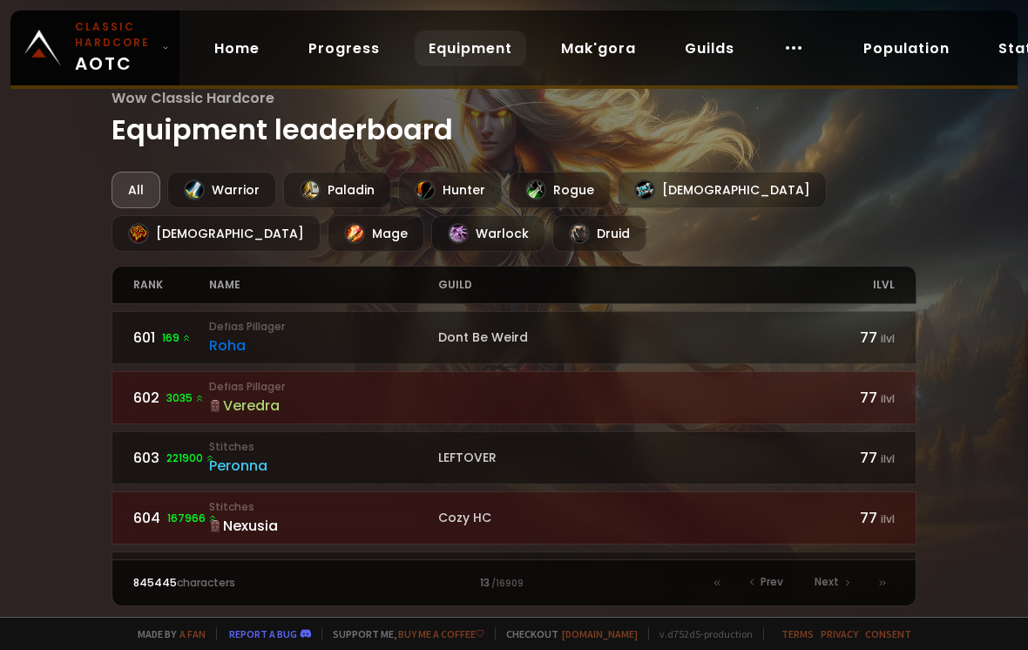
click at [836, 577] on span "Next" at bounding box center [827, 582] width 24 height 16
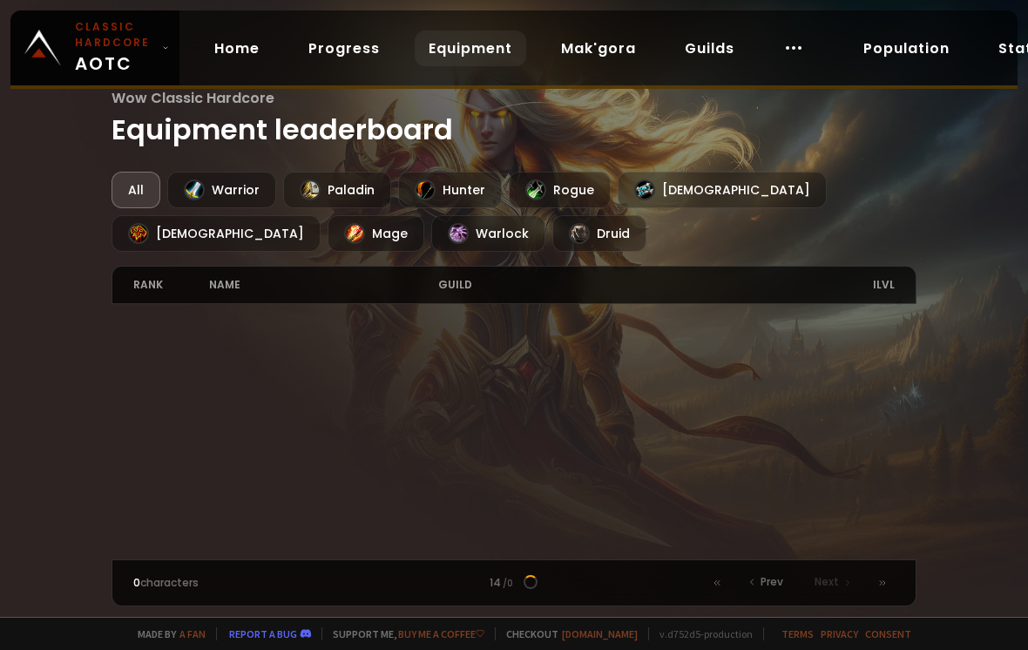
click at [835, 577] on span "Next" at bounding box center [827, 582] width 24 height 16
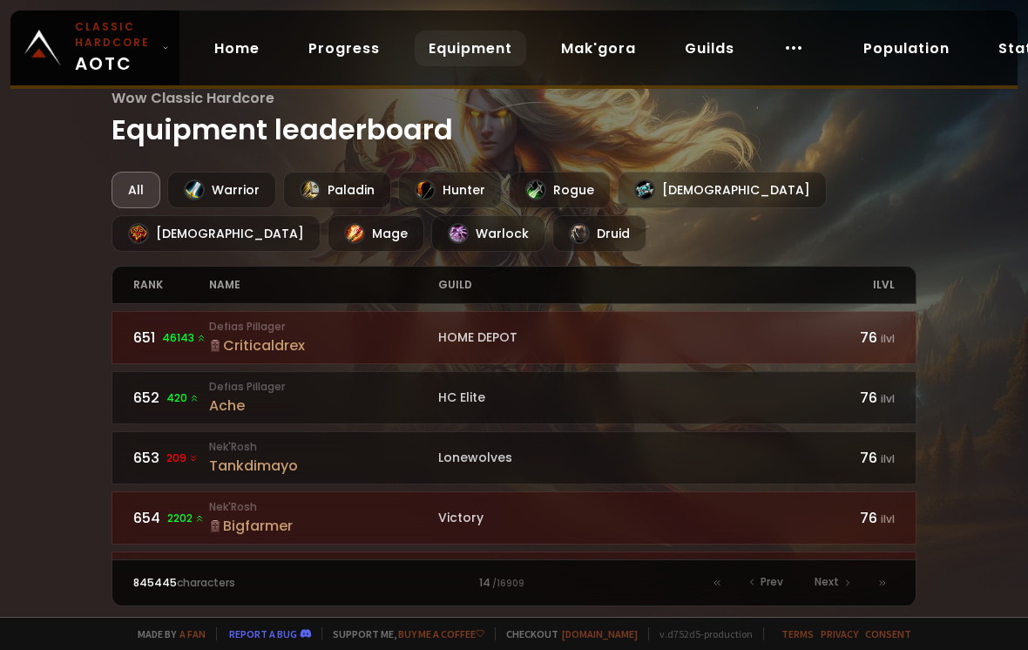
click at [837, 576] on span "Next" at bounding box center [827, 582] width 24 height 16
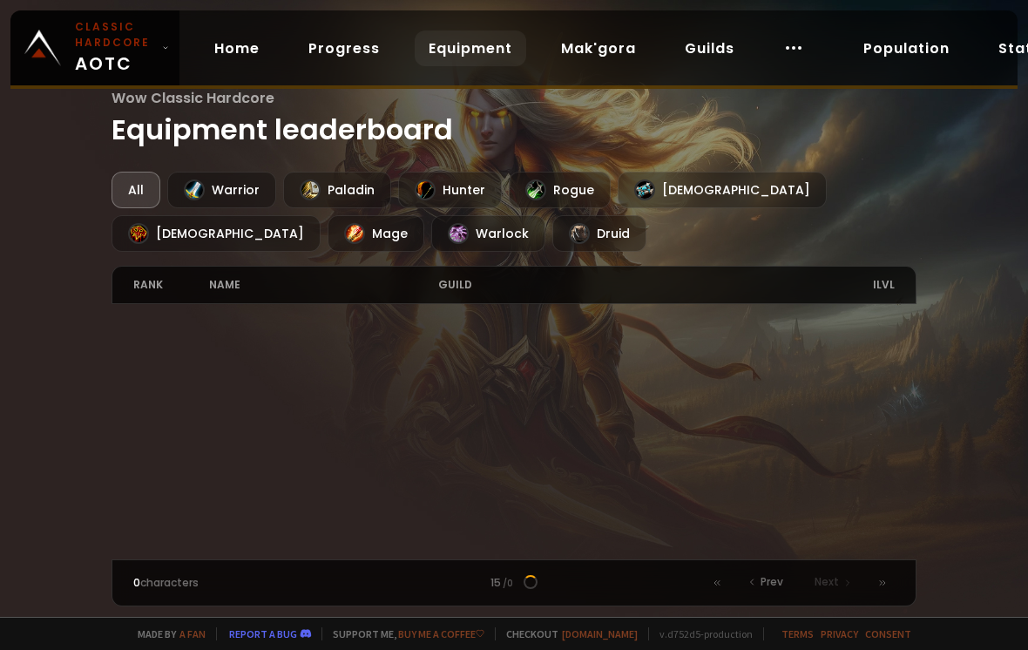
click at [836, 575] on span "Next" at bounding box center [827, 582] width 24 height 16
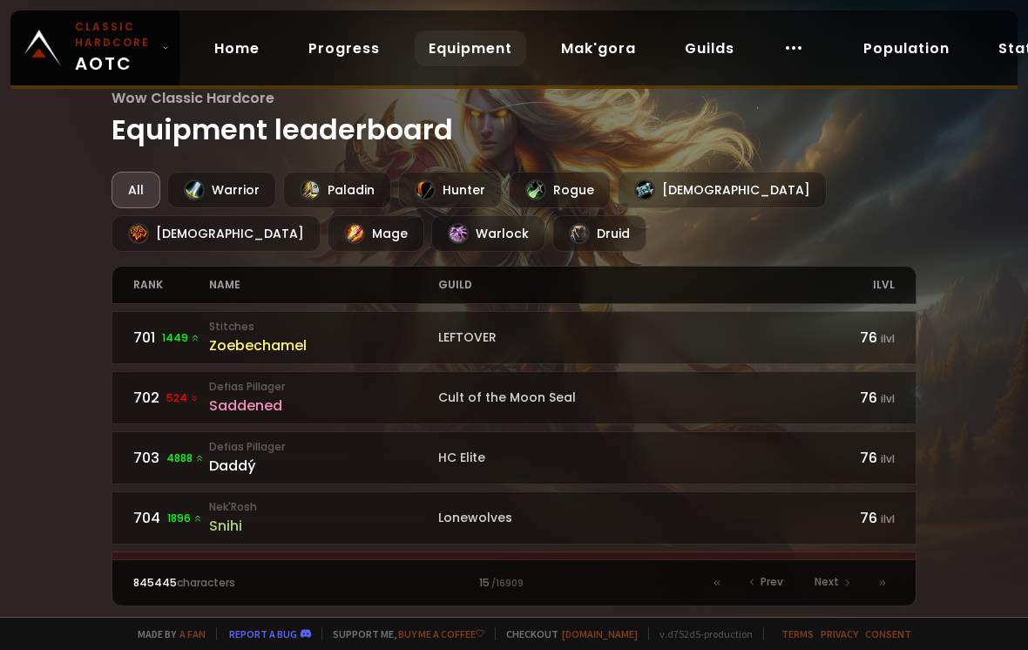
click at [837, 576] on span "Next" at bounding box center [827, 582] width 24 height 16
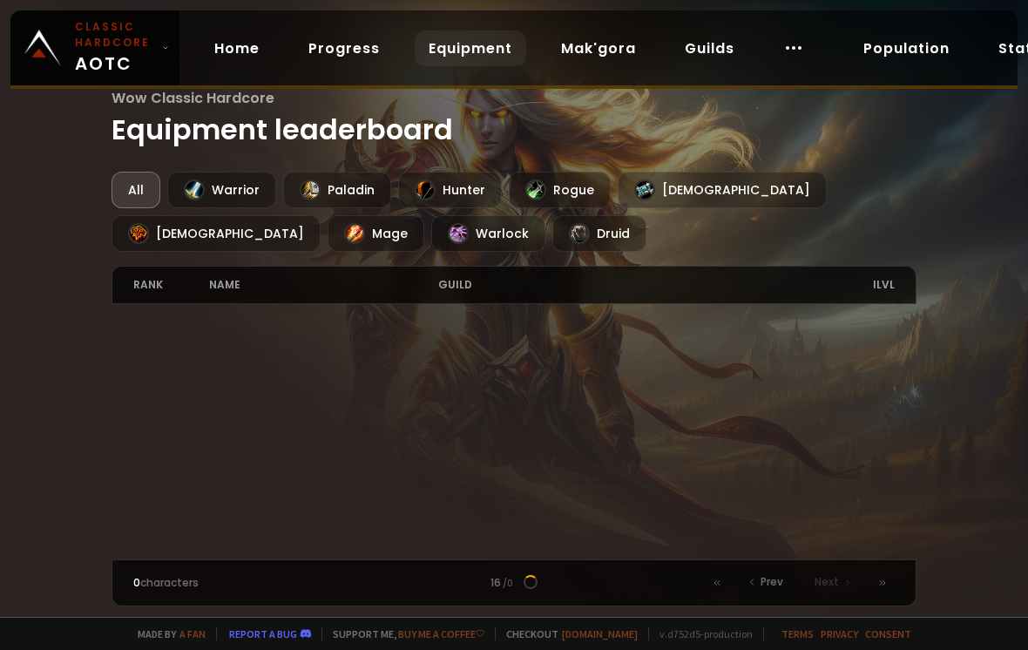
click at [836, 575] on span "Next" at bounding box center [827, 582] width 24 height 16
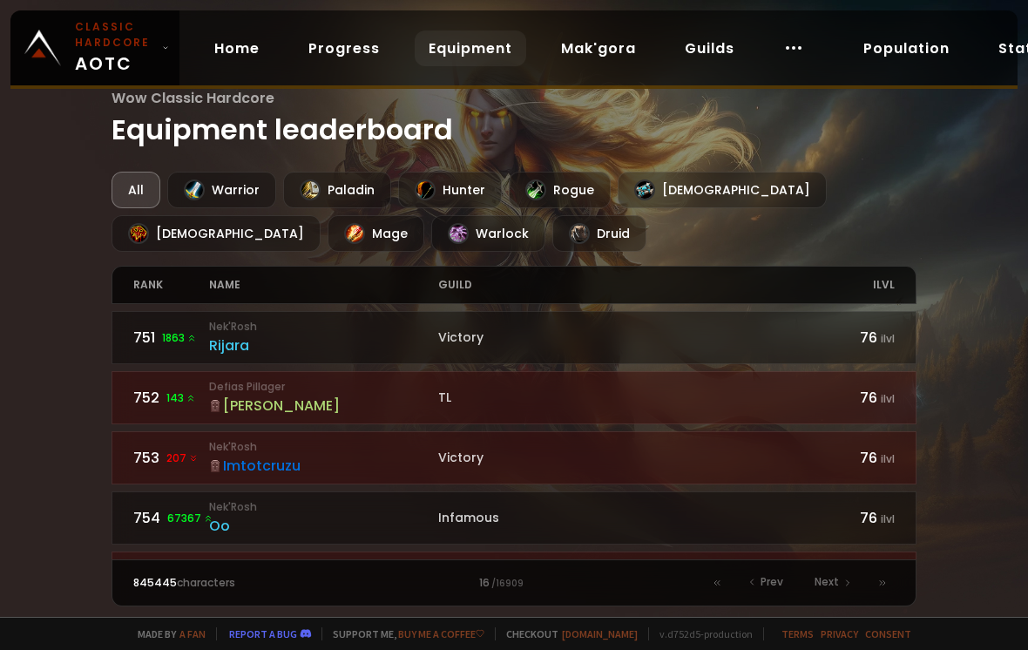
click at [837, 576] on span "Next" at bounding box center [827, 582] width 24 height 16
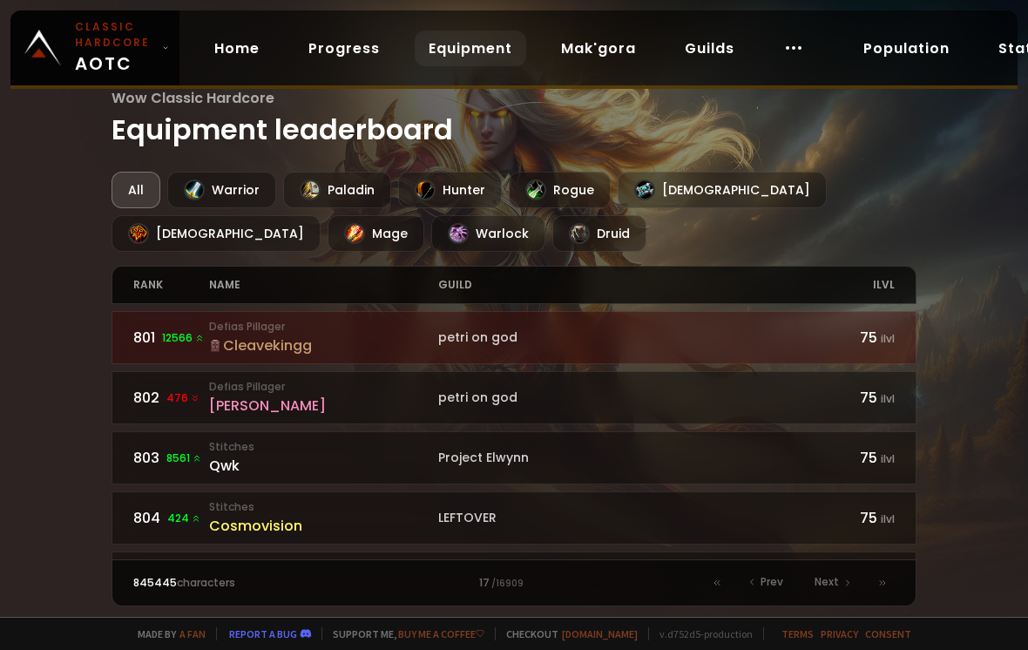
click at [836, 574] on span "Next" at bounding box center [827, 582] width 24 height 16
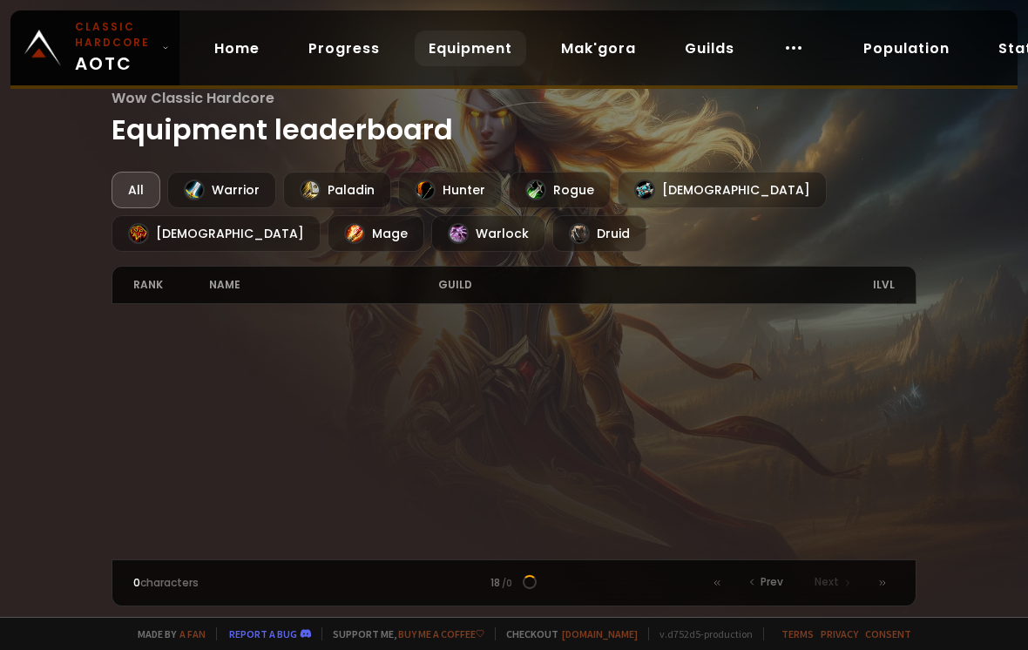
click at [836, 574] on span "Next" at bounding box center [827, 582] width 24 height 16
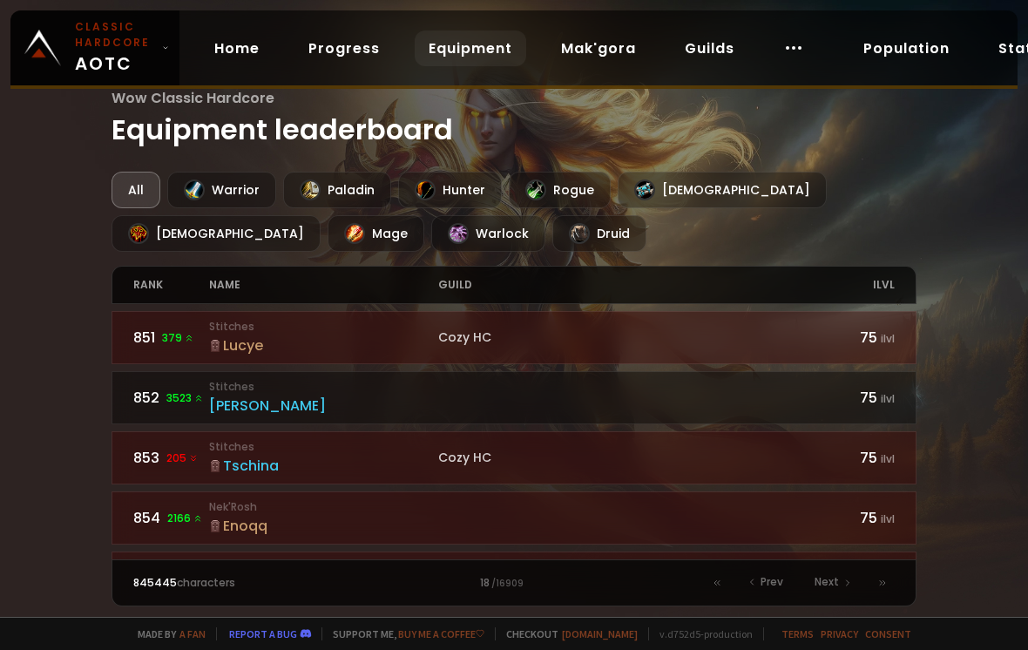
click at [836, 574] on span "Next" at bounding box center [827, 582] width 24 height 16
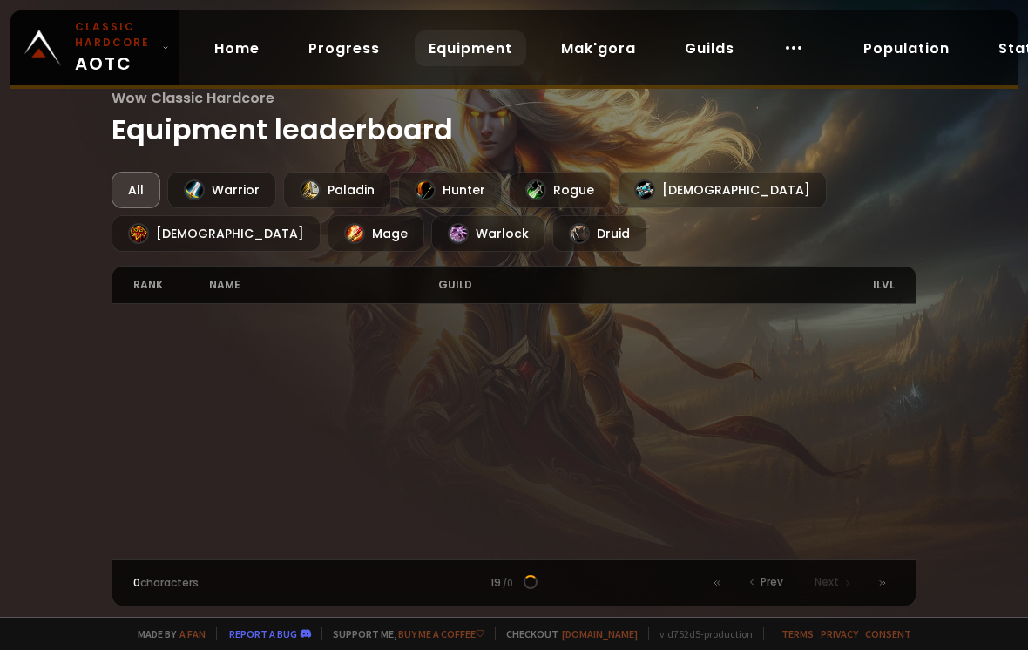
click at [837, 574] on span "Next" at bounding box center [827, 582] width 24 height 16
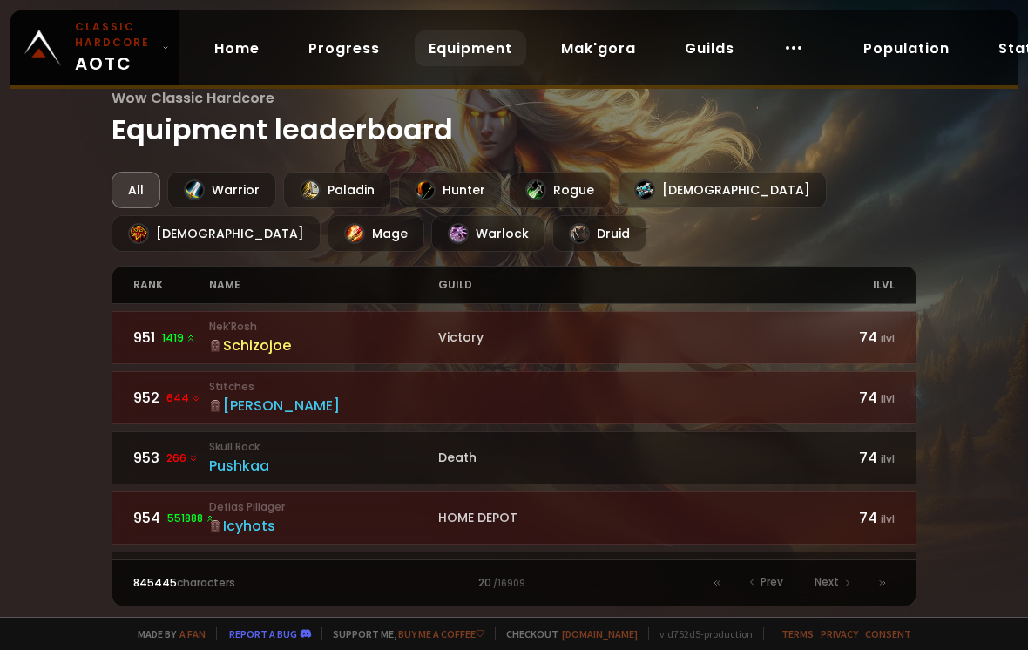
click at [834, 582] on span "Next" at bounding box center [827, 582] width 24 height 16
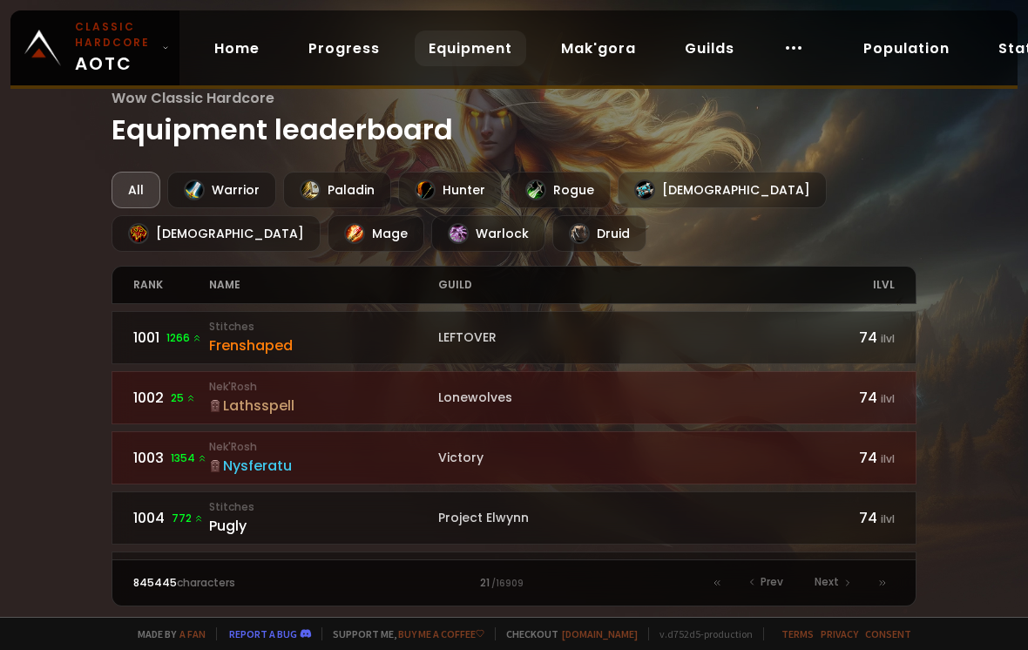
click at [836, 581] on span "Next" at bounding box center [827, 582] width 24 height 16
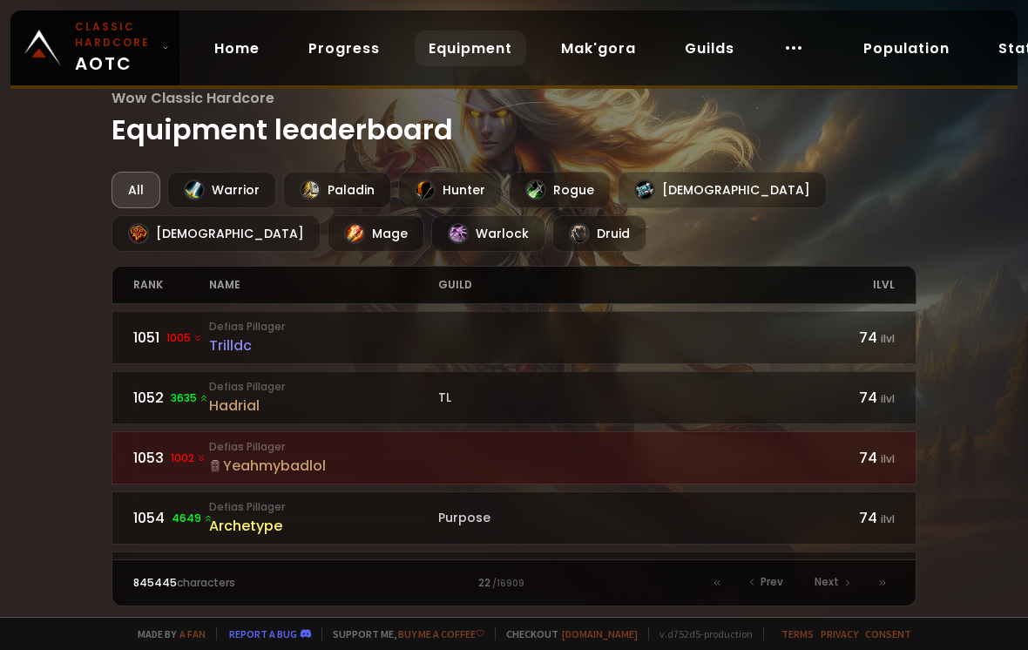
click at [328, 55] on link "Progress" at bounding box center [344, 48] width 99 height 36
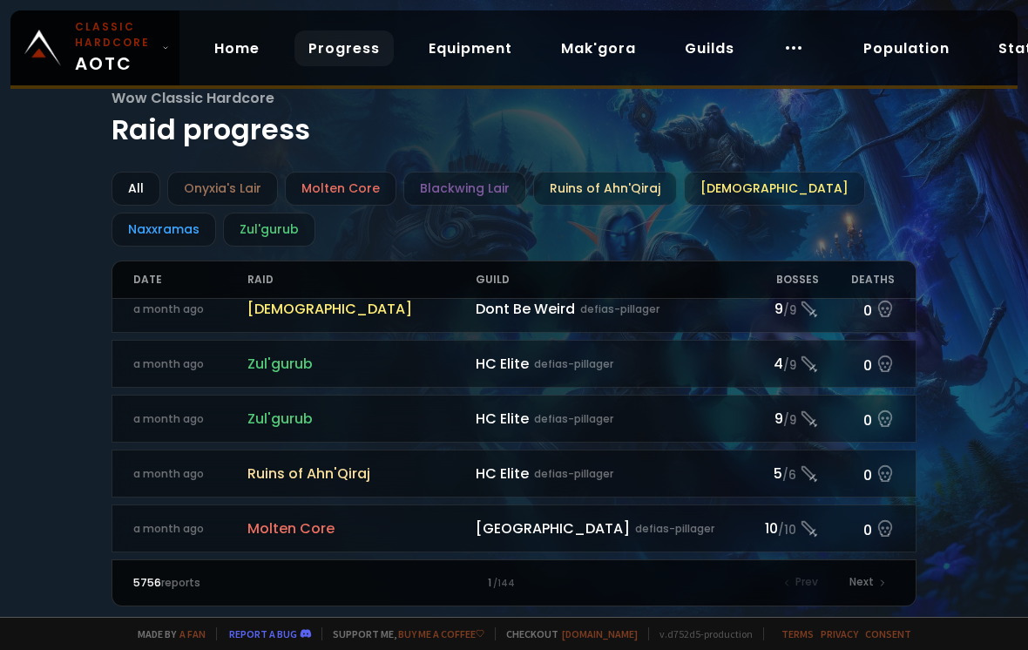
scroll to position [1949, 0]
click at [874, 576] on div "Next" at bounding box center [867, 583] width 56 height 24
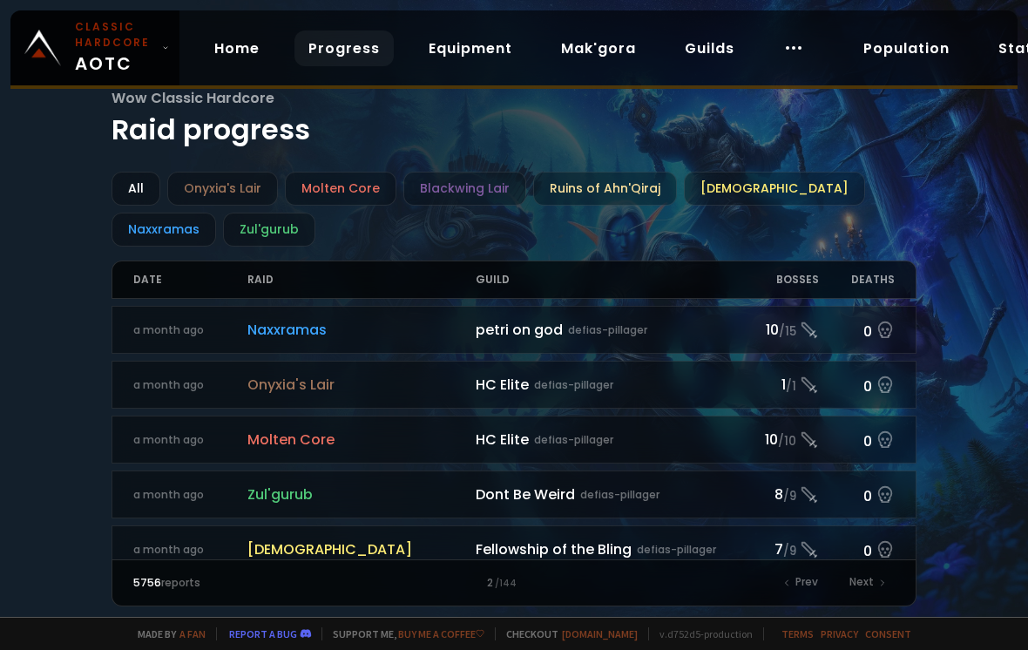
click at [162, 232] on div "Naxxramas" at bounding box center [164, 230] width 105 height 34
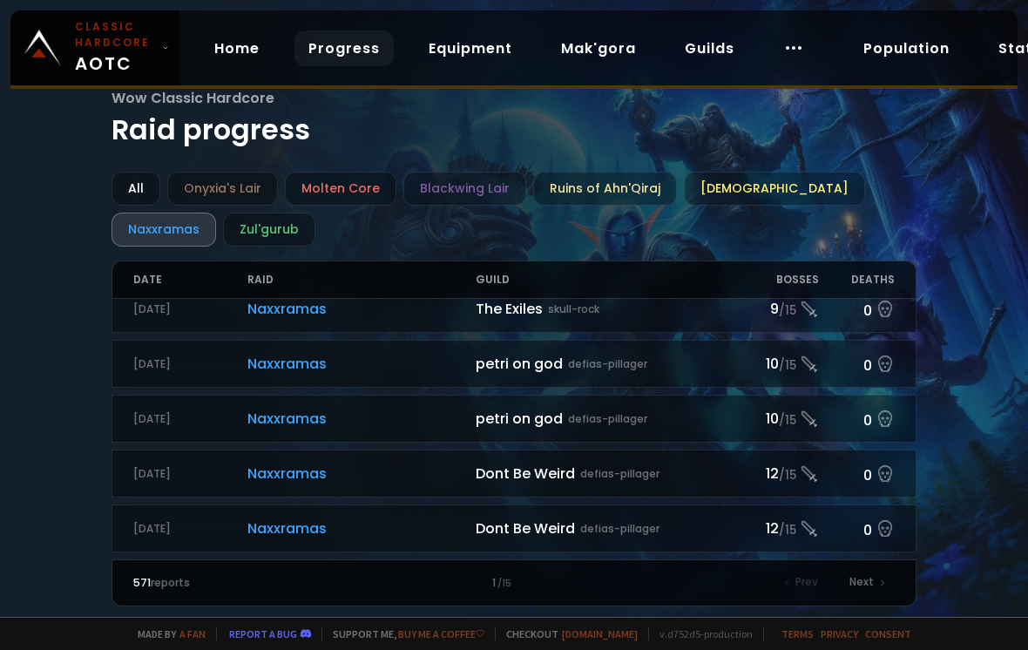
scroll to position [1949, 0]
click at [866, 581] on div "Next" at bounding box center [867, 583] width 56 height 24
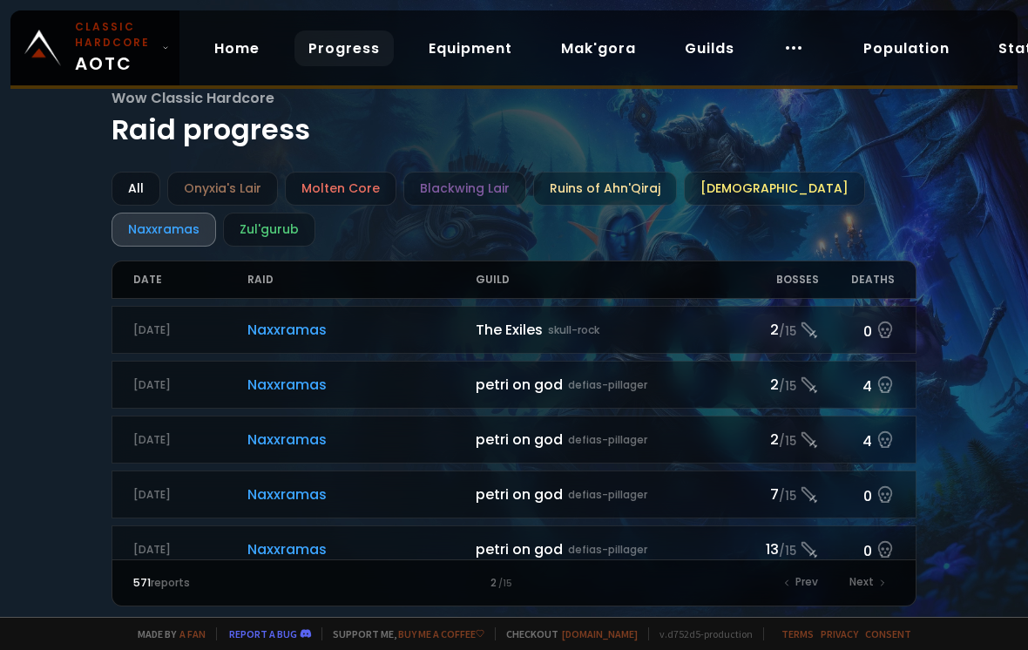
click at [859, 586] on div "Next" at bounding box center [867, 583] width 56 height 24
click at [860, 582] on div "Next" at bounding box center [867, 583] width 56 height 24
click at [864, 584] on div "Next" at bounding box center [867, 583] width 56 height 24
click at [866, 582] on div "Next" at bounding box center [867, 583] width 56 height 24
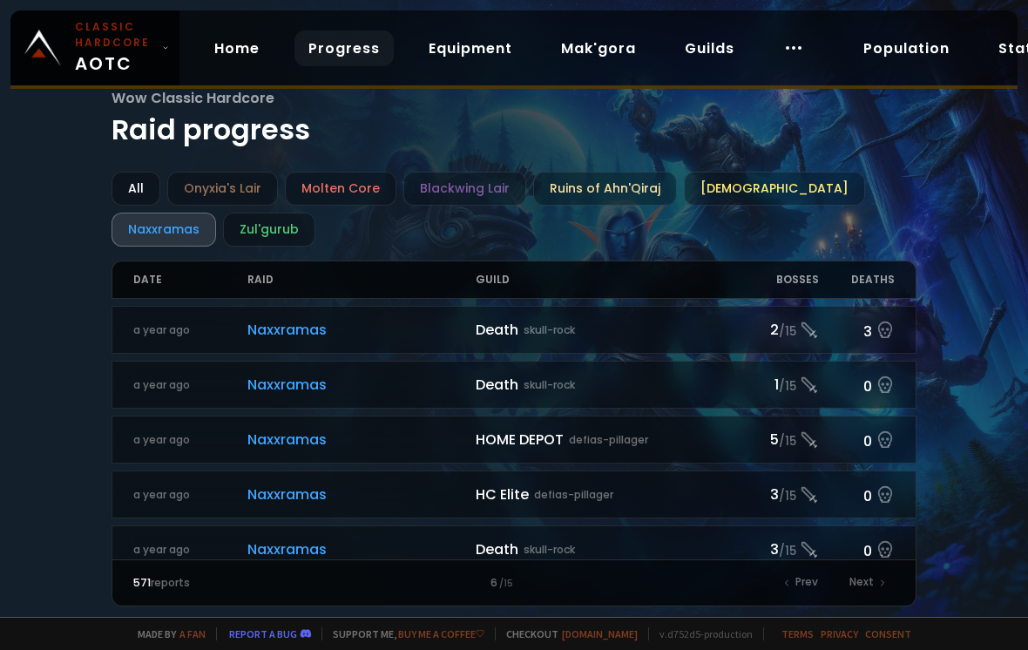
click at [875, 575] on div "Next" at bounding box center [867, 583] width 56 height 24
click at [870, 582] on div "Next" at bounding box center [867, 583] width 56 height 24
click at [869, 584] on div "Next" at bounding box center [867, 583] width 56 height 24
click at [869, 586] on div "Next" at bounding box center [867, 583] width 56 height 24
click at [872, 583] on div "Next" at bounding box center [867, 583] width 56 height 24
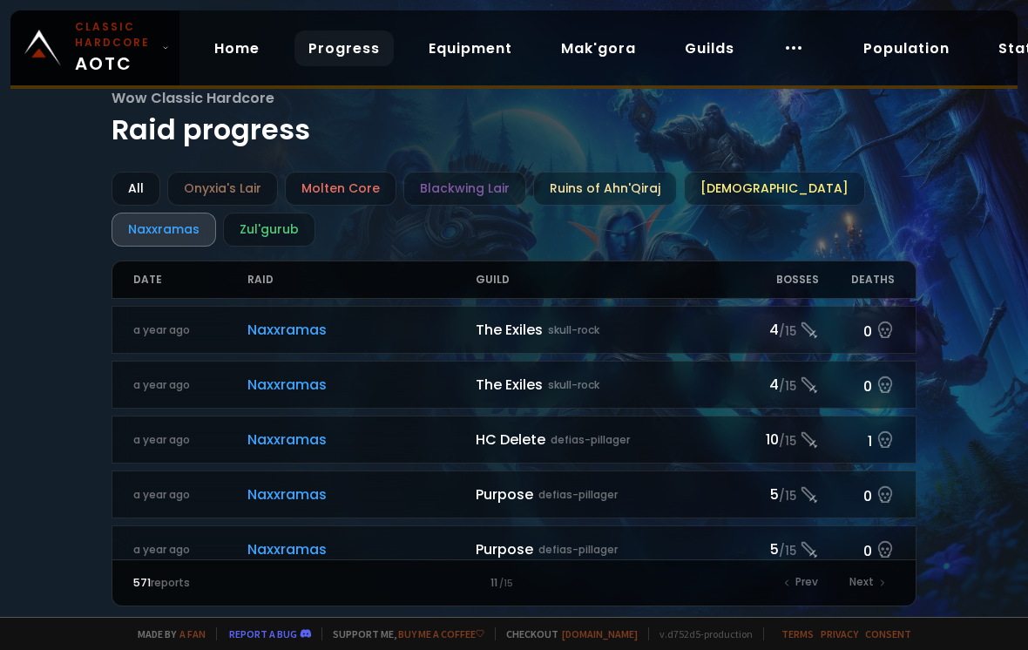
click at [871, 586] on div "Next" at bounding box center [867, 583] width 56 height 24
click at [873, 583] on div "Next" at bounding box center [867, 583] width 56 height 24
click at [870, 582] on div "Next" at bounding box center [867, 583] width 56 height 24
click at [876, 585] on div "Next" at bounding box center [867, 583] width 56 height 24
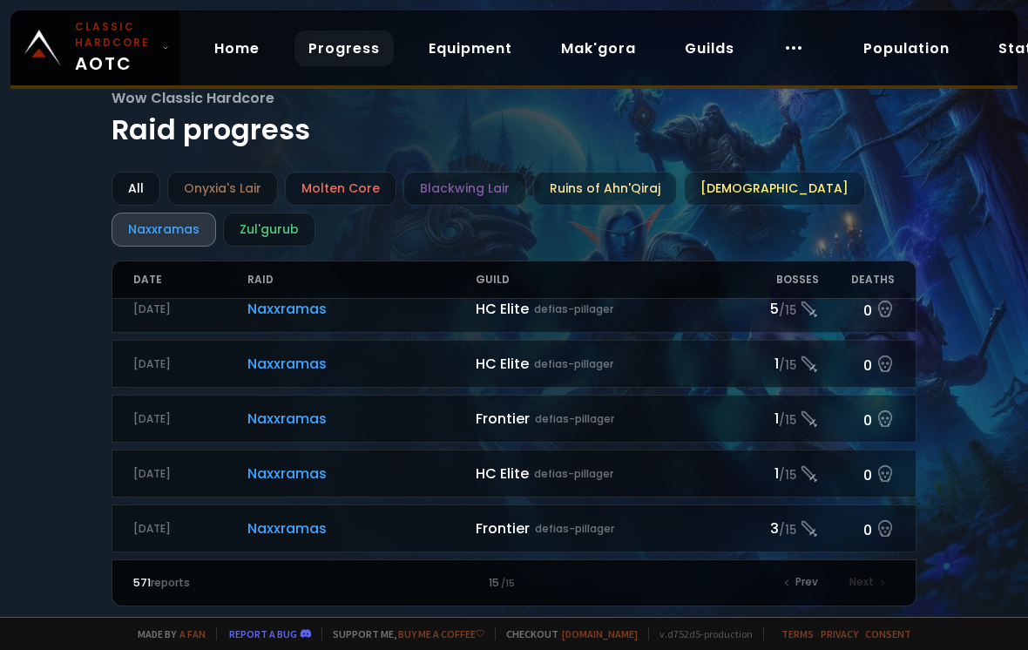
scroll to position [357, 0]
click at [465, 189] on div "Blackwing Lair" at bounding box center [464, 189] width 123 height 34
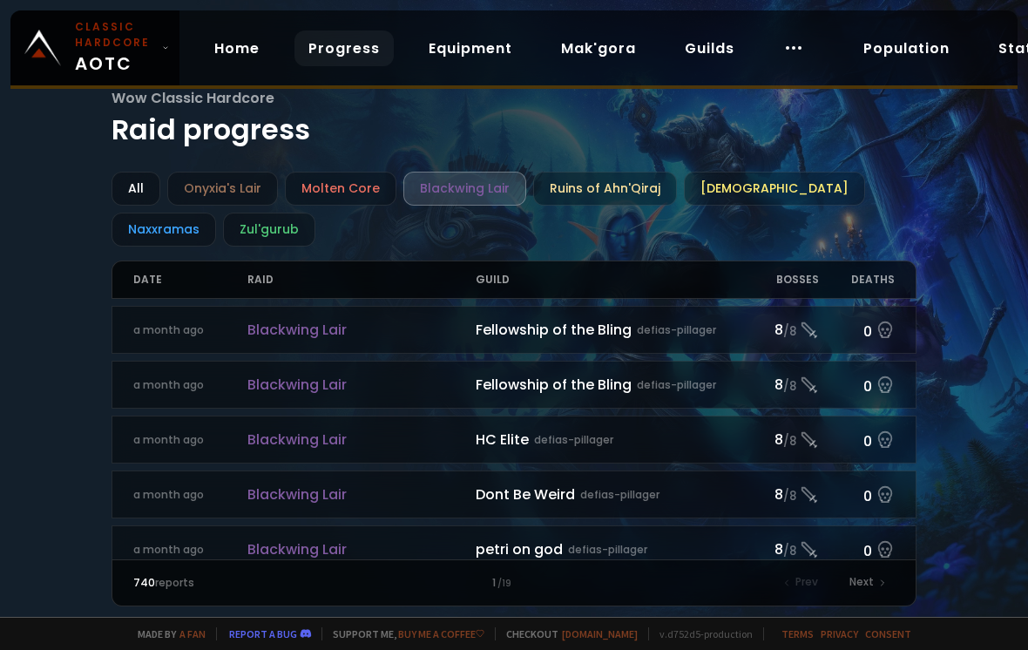
click at [877, 590] on div "Next" at bounding box center [867, 583] width 56 height 24
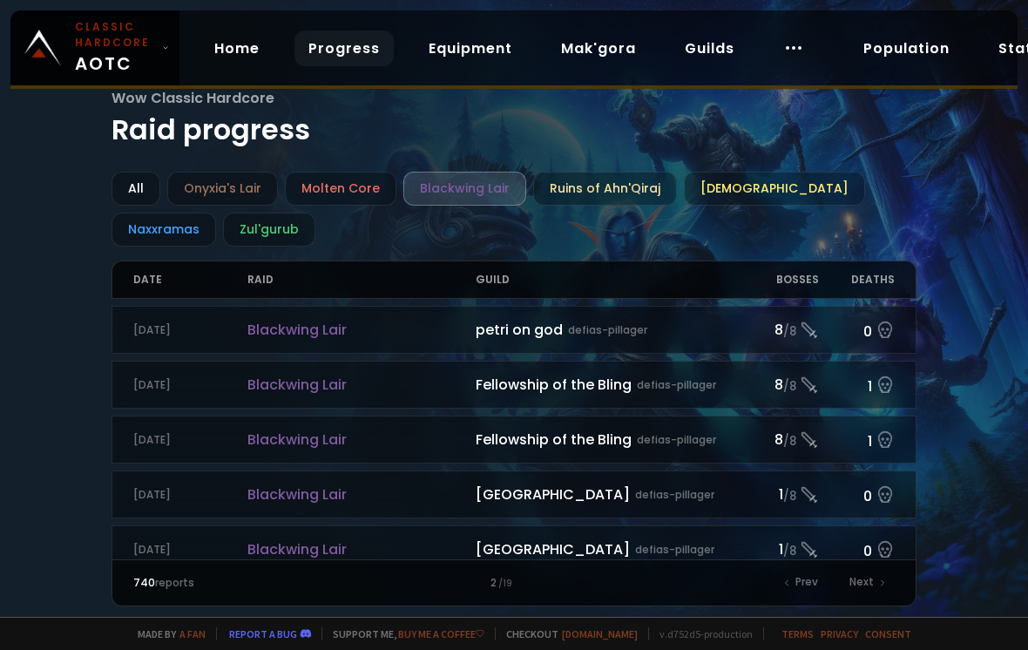
click at [871, 584] on div "Next" at bounding box center [867, 583] width 56 height 24
click at [873, 580] on div "Next" at bounding box center [867, 583] width 56 height 24
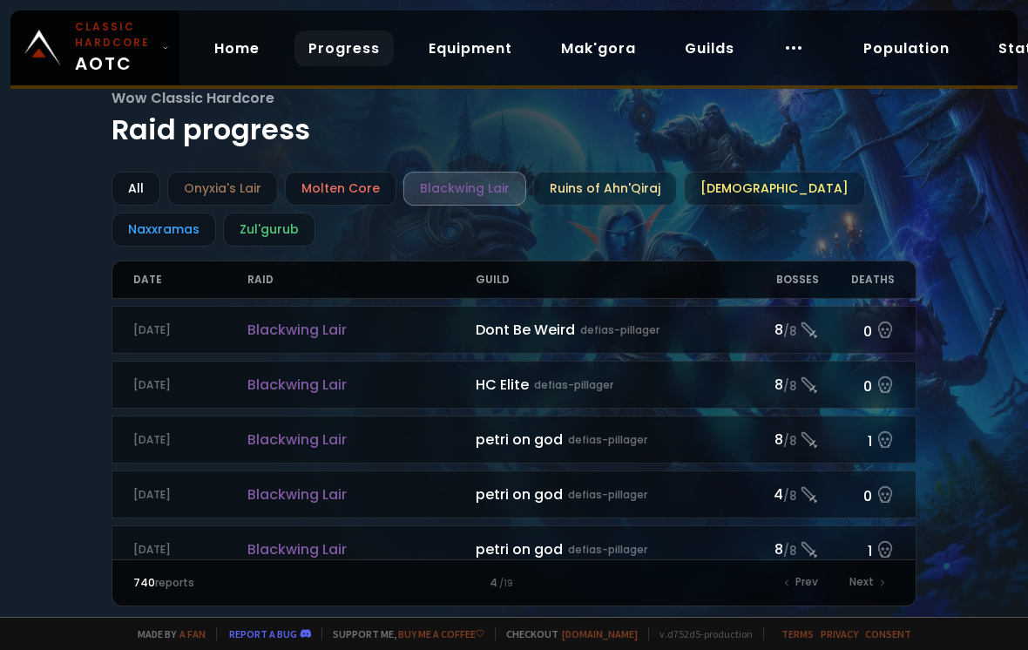
click at [872, 583] on div "Next" at bounding box center [867, 583] width 56 height 24
click at [872, 584] on div "Next" at bounding box center [867, 583] width 56 height 24
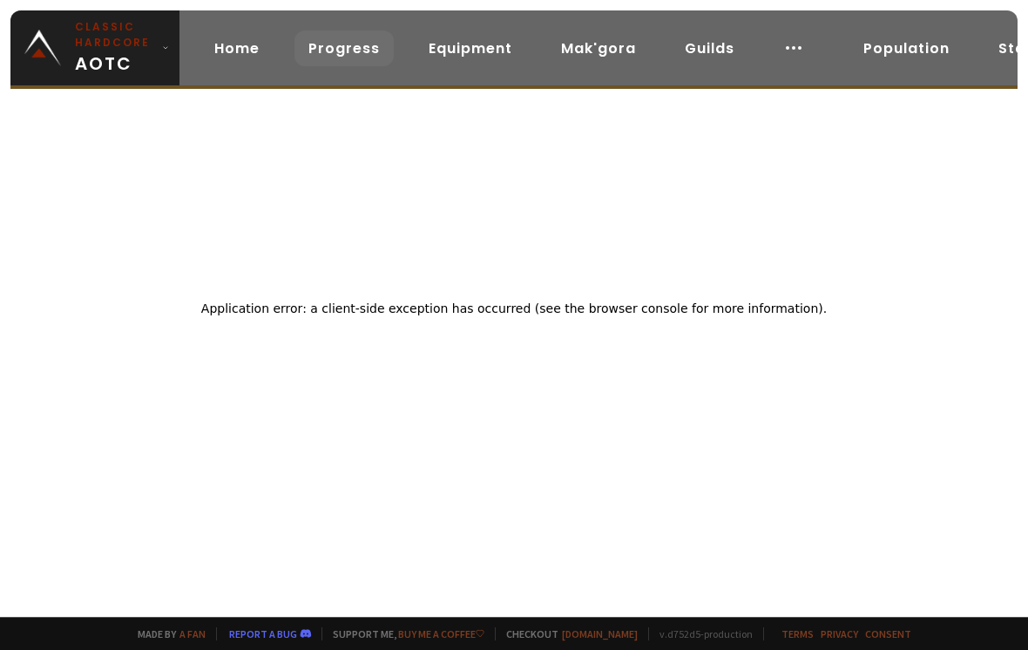
click at [874, 585] on div "Application error: a client-side exception has occurred (see the browser consol…" at bounding box center [514, 308] width 1028 height 617
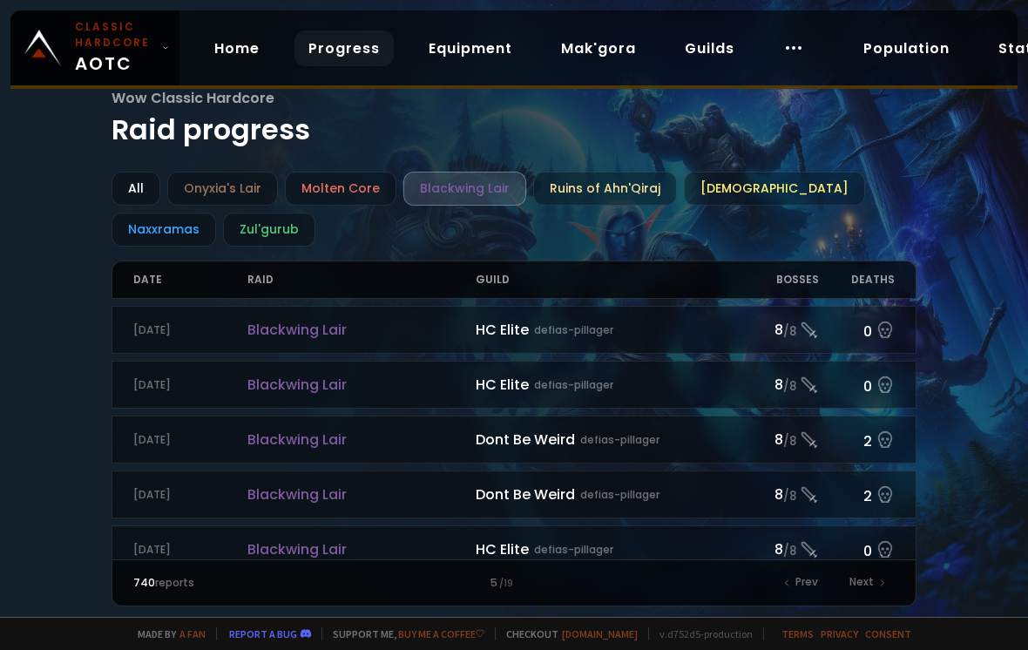
click at [875, 585] on div "Next" at bounding box center [867, 583] width 56 height 24
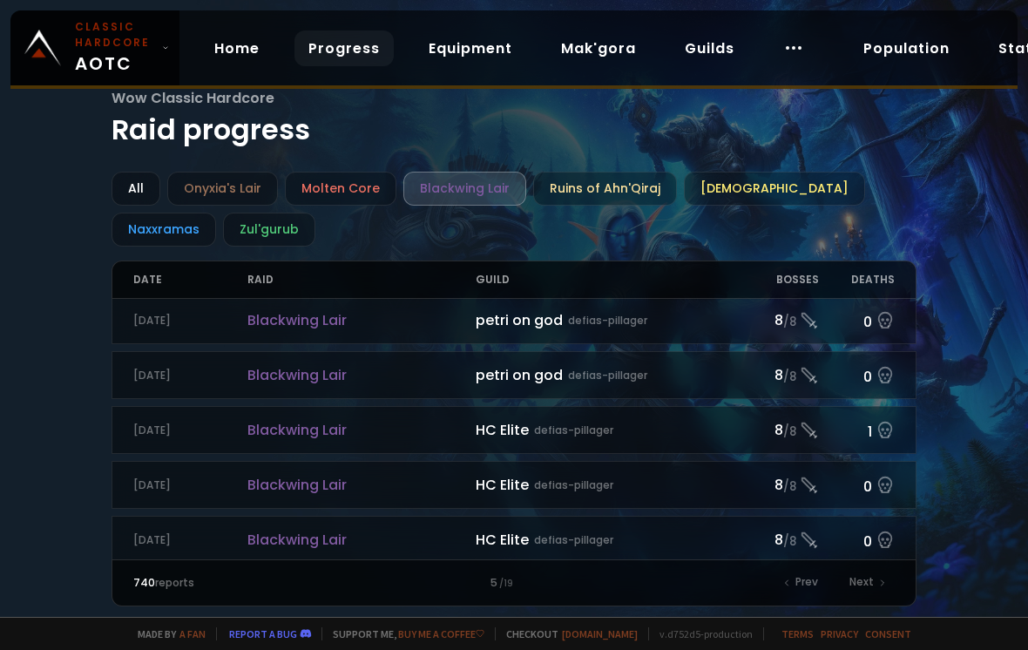
scroll to position [1653, 0]
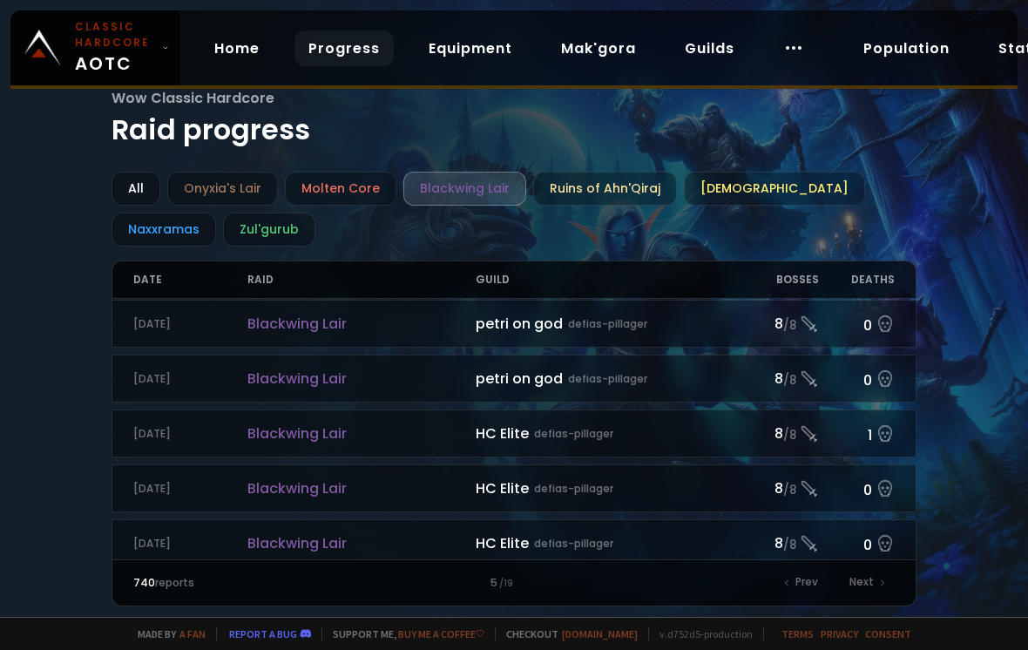
click at [132, 190] on div "All" at bounding box center [136, 189] width 49 height 34
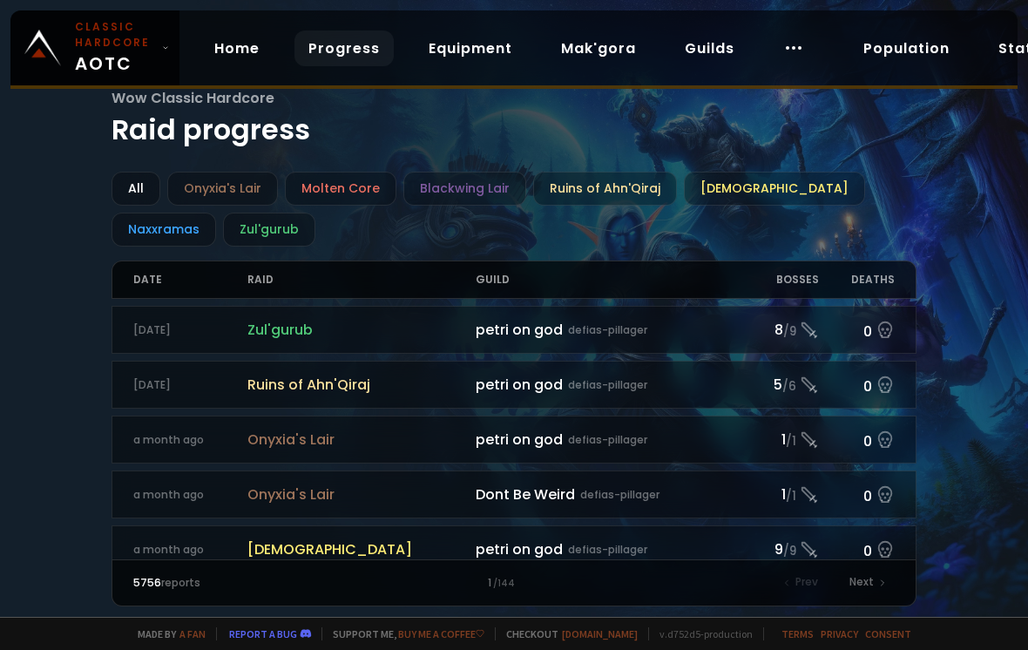
click at [992, 66] on link "Statistics" at bounding box center [1037, 48] width 105 height 36
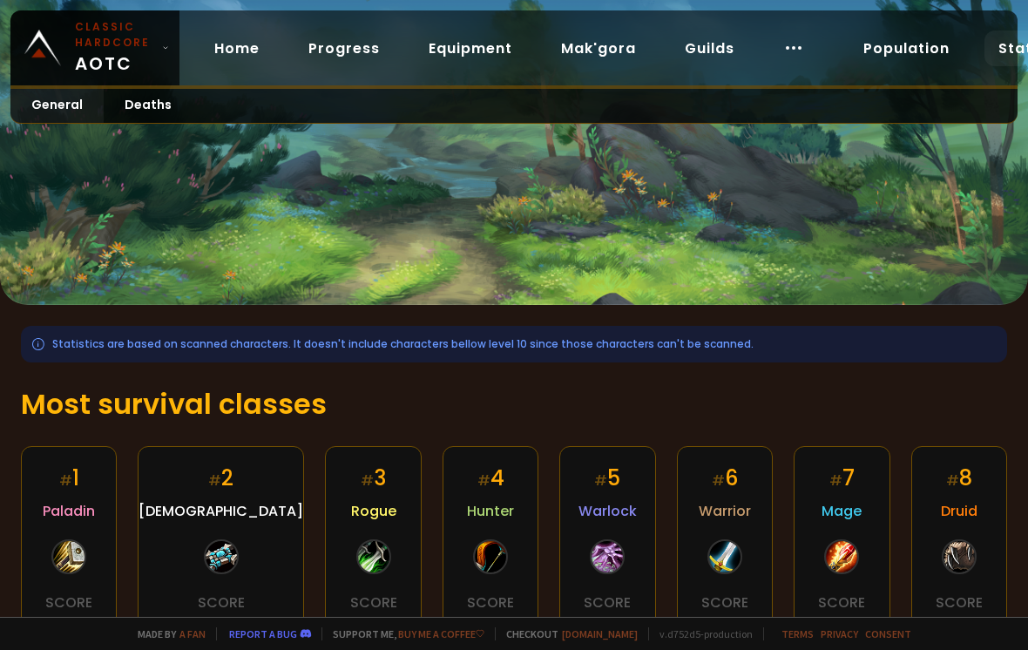
click at [135, 110] on link "Deaths" at bounding box center [148, 106] width 89 height 34
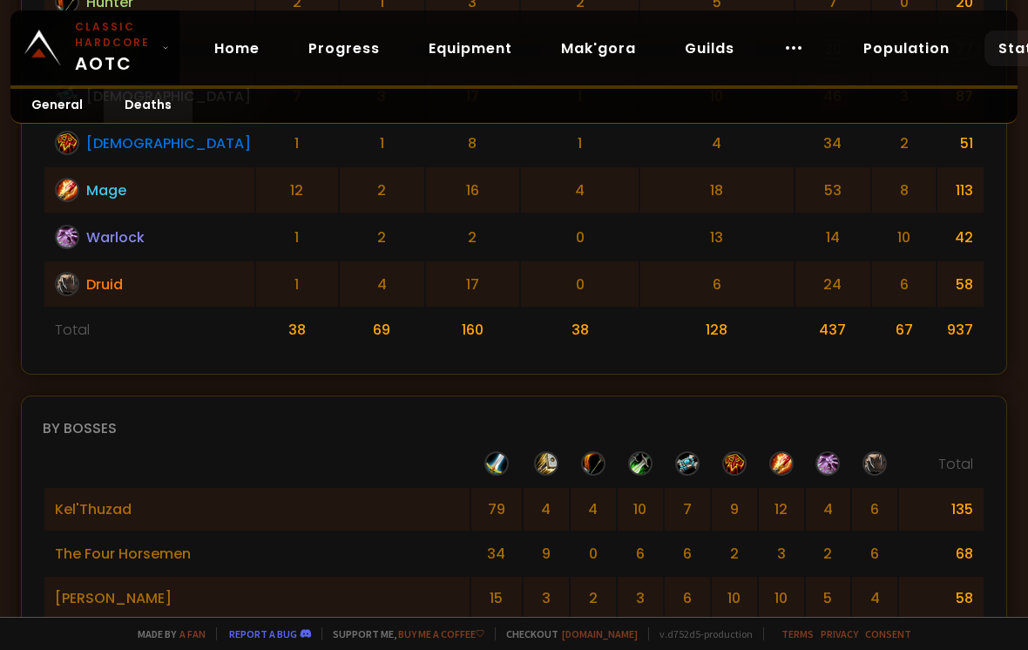
scroll to position [1310, 0]
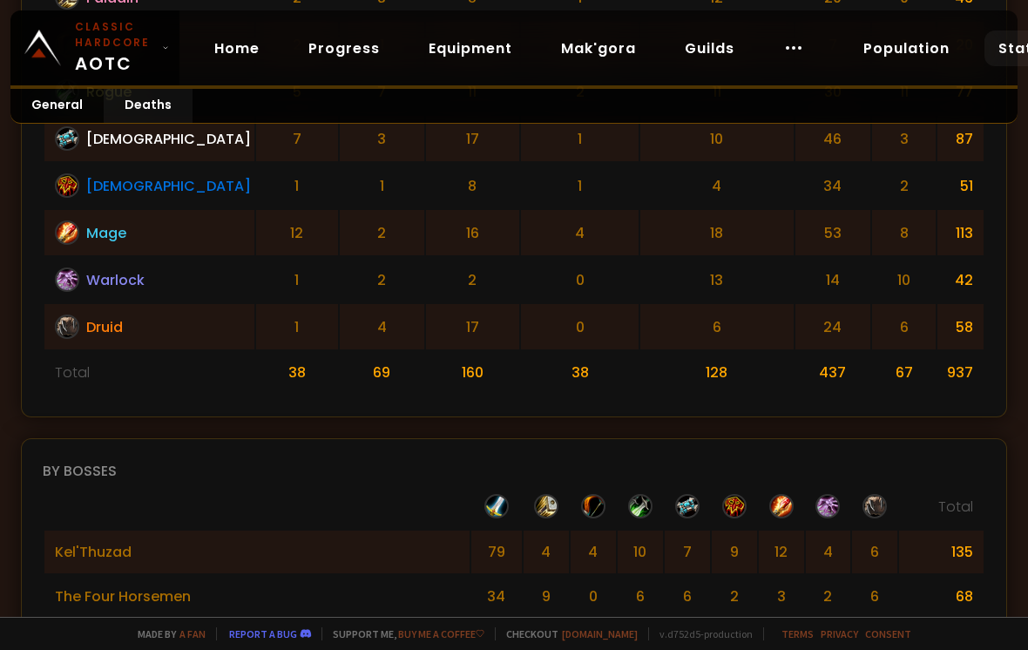
click at [46, 102] on link "General" at bounding box center [56, 106] width 93 height 34
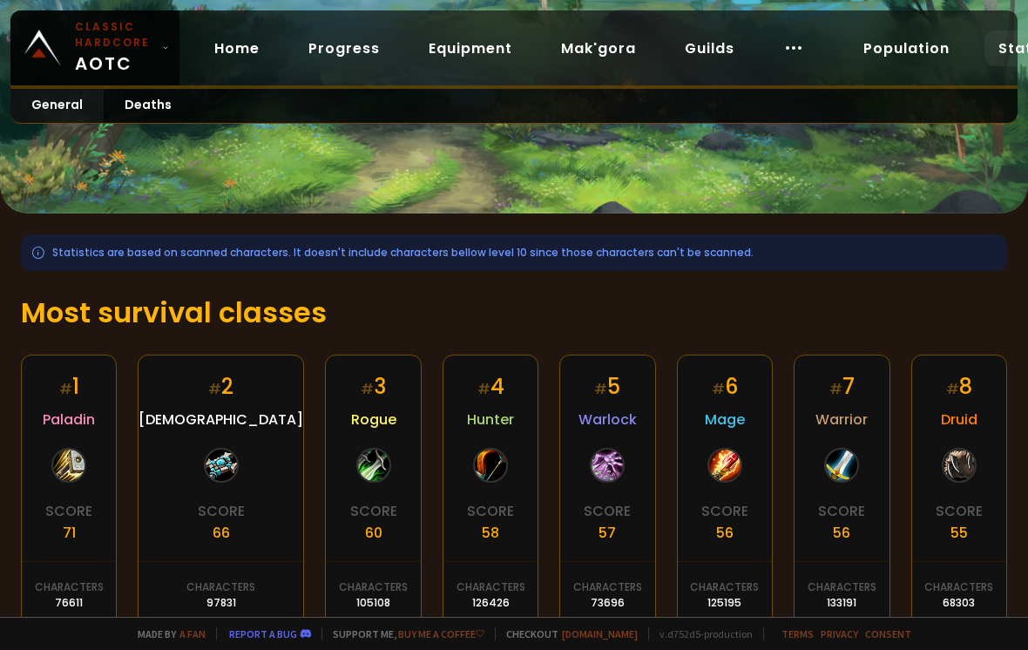
scroll to position [107, 0]
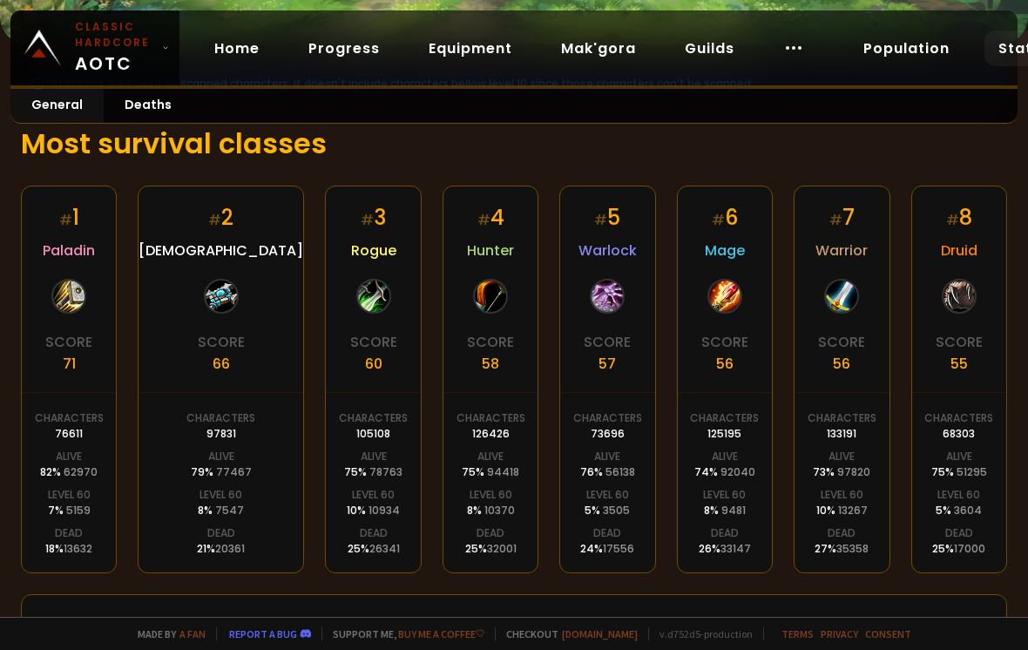
scroll to position [243, 0]
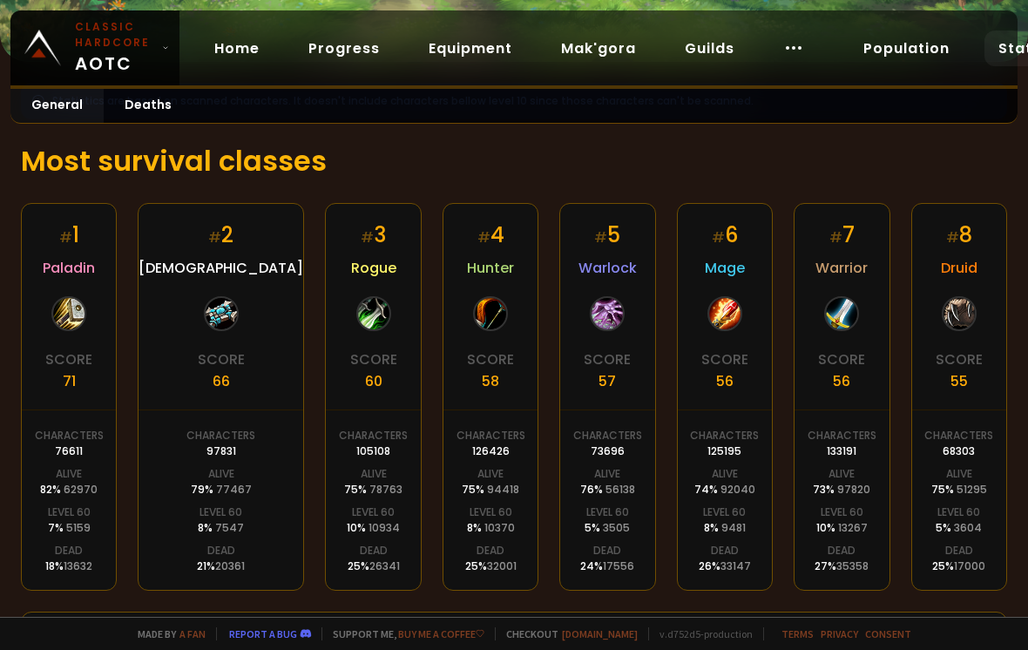
click at [904, 53] on link "Population" at bounding box center [907, 48] width 114 height 36
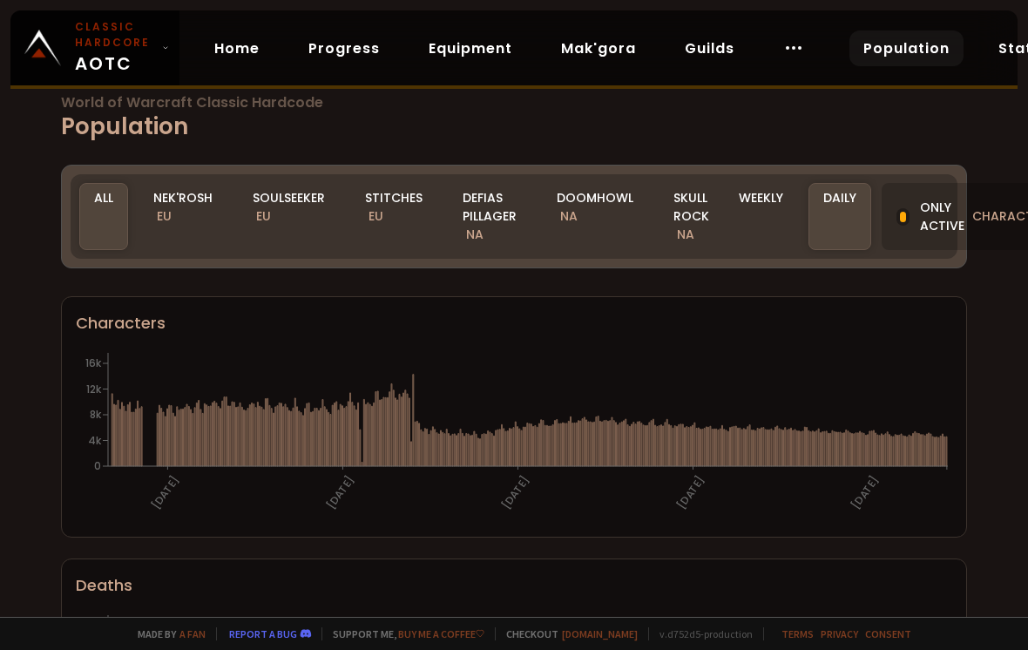
click at [295, 222] on div "Soulseeker EU" at bounding box center [289, 216] width 102 height 67
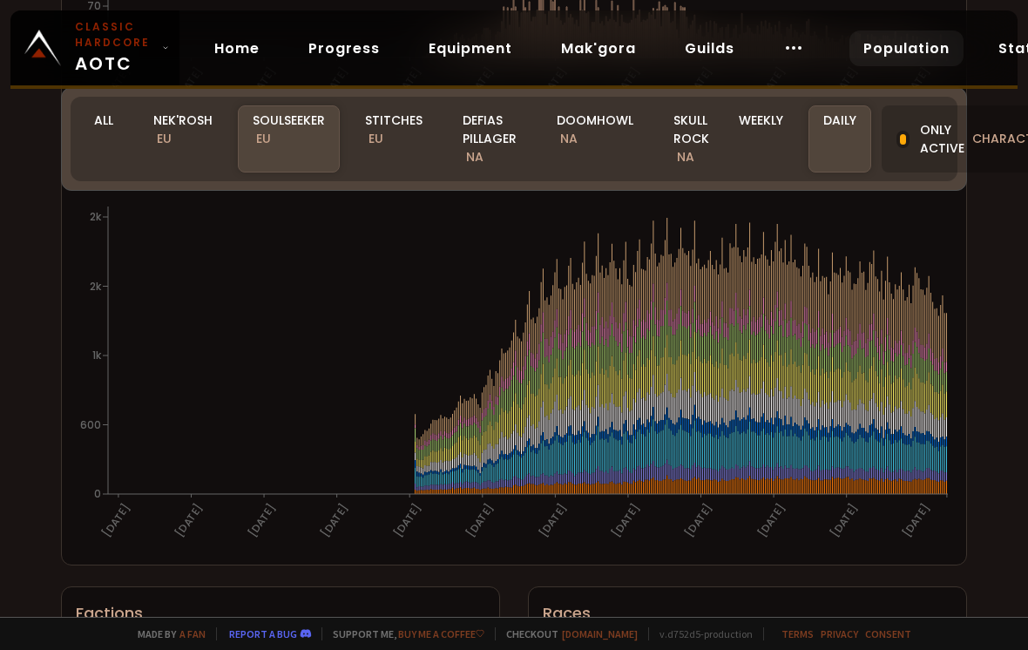
scroll to position [897, 0]
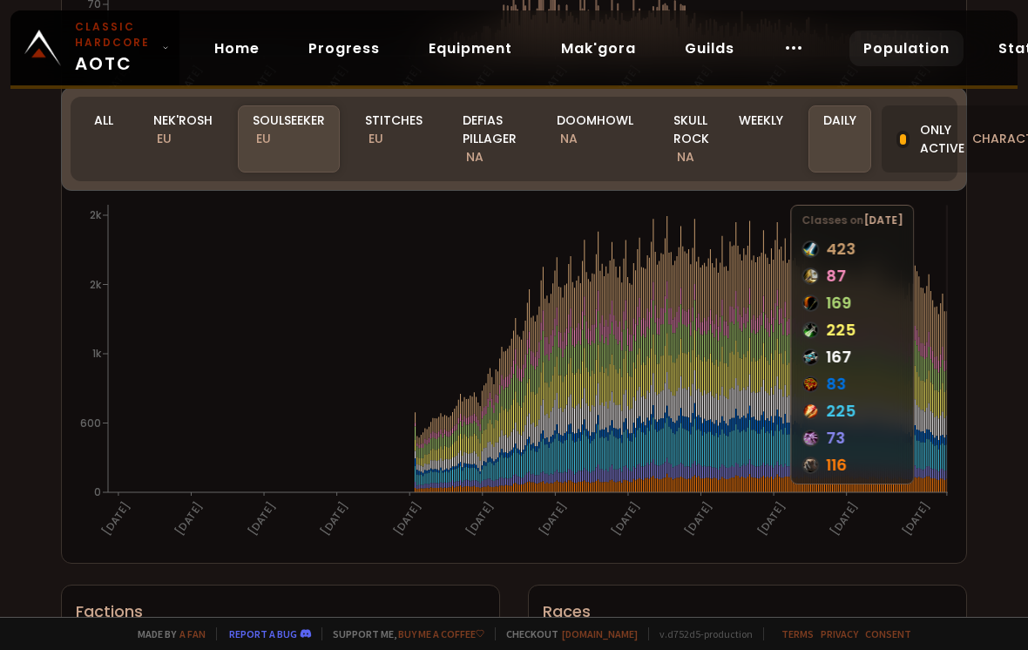
click at [948, 329] on icon "[DATE] [DATE] [DATE] [DATE] [DATE] [DATE] [DATE] [DATE] [DATE] [DATE] [DATE] [D…" at bounding box center [514, 374] width 877 height 349
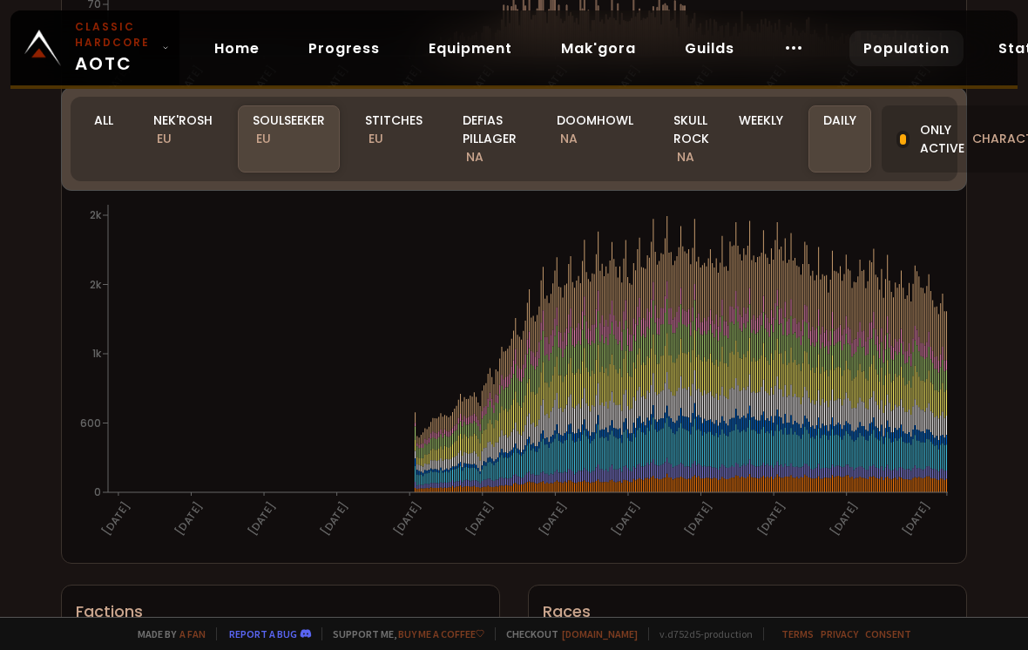
click at [989, 294] on div "World of Warcraft Classic Hardcode Population Realm Soulseeker All Nek'Rosh EU …" at bounding box center [514, 308] width 1028 height 617
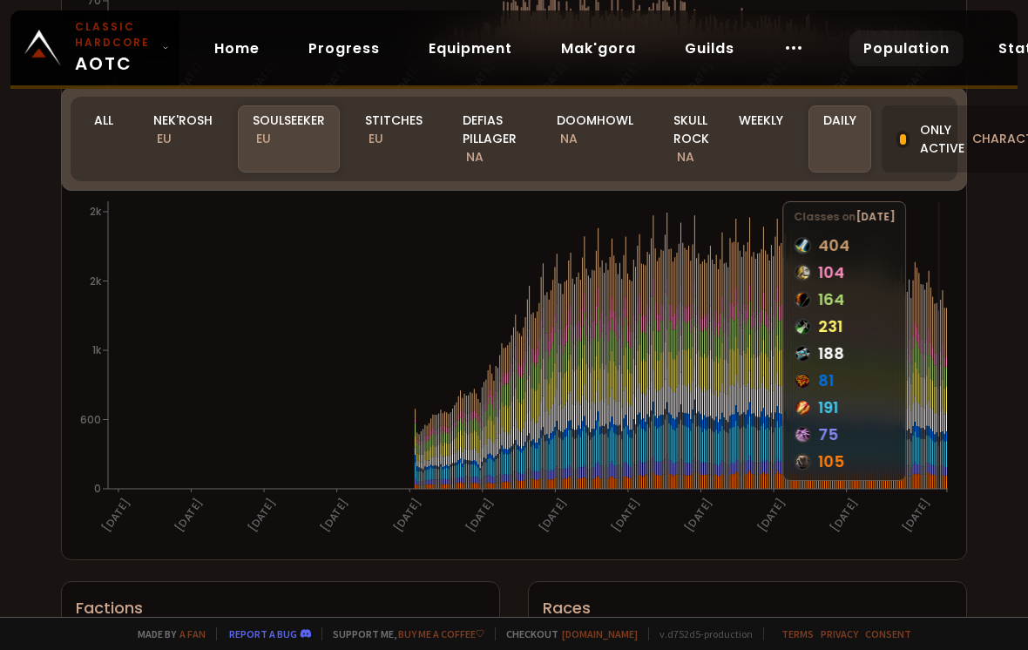
click at [938, 326] on icon at bounding box center [938, 334] width 1 height 47
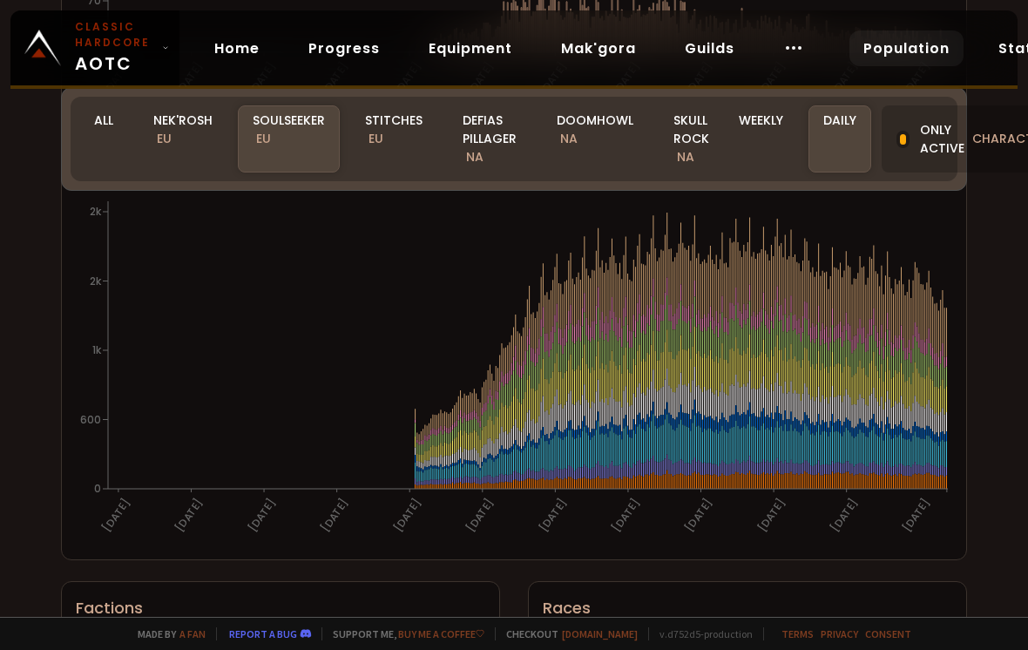
click at [980, 301] on div "World of Warcraft Classic Hardcode Population Realm Soulseeker All Nek'Rosh EU …" at bounding box center [514, 308] width 1028 height 617
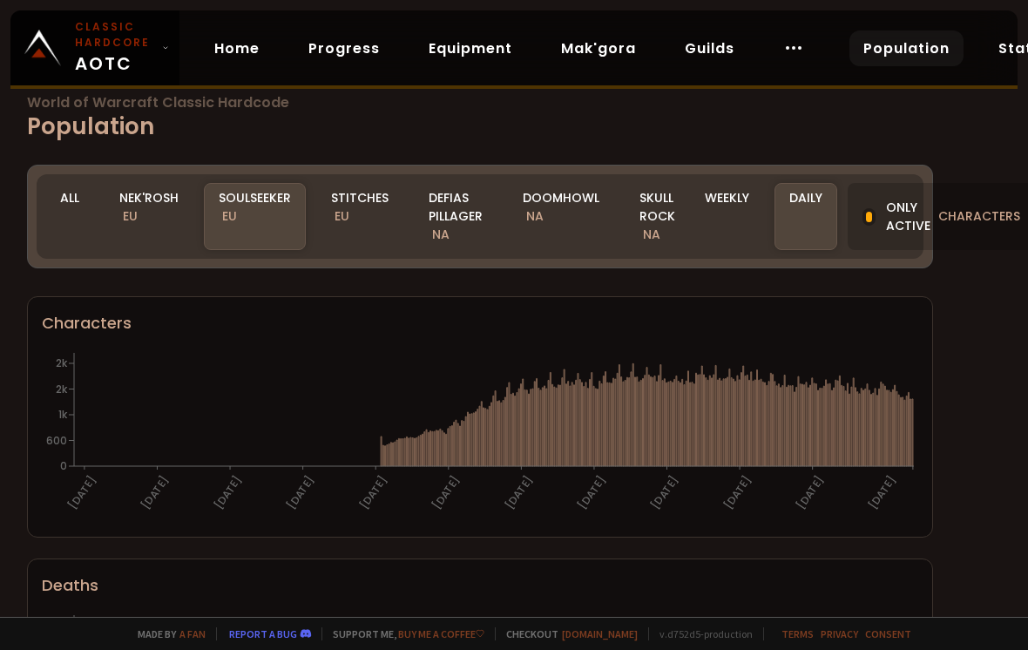
scroll to position [0, 33]
